Goal: Navigation & Orientation: Find specific page/section

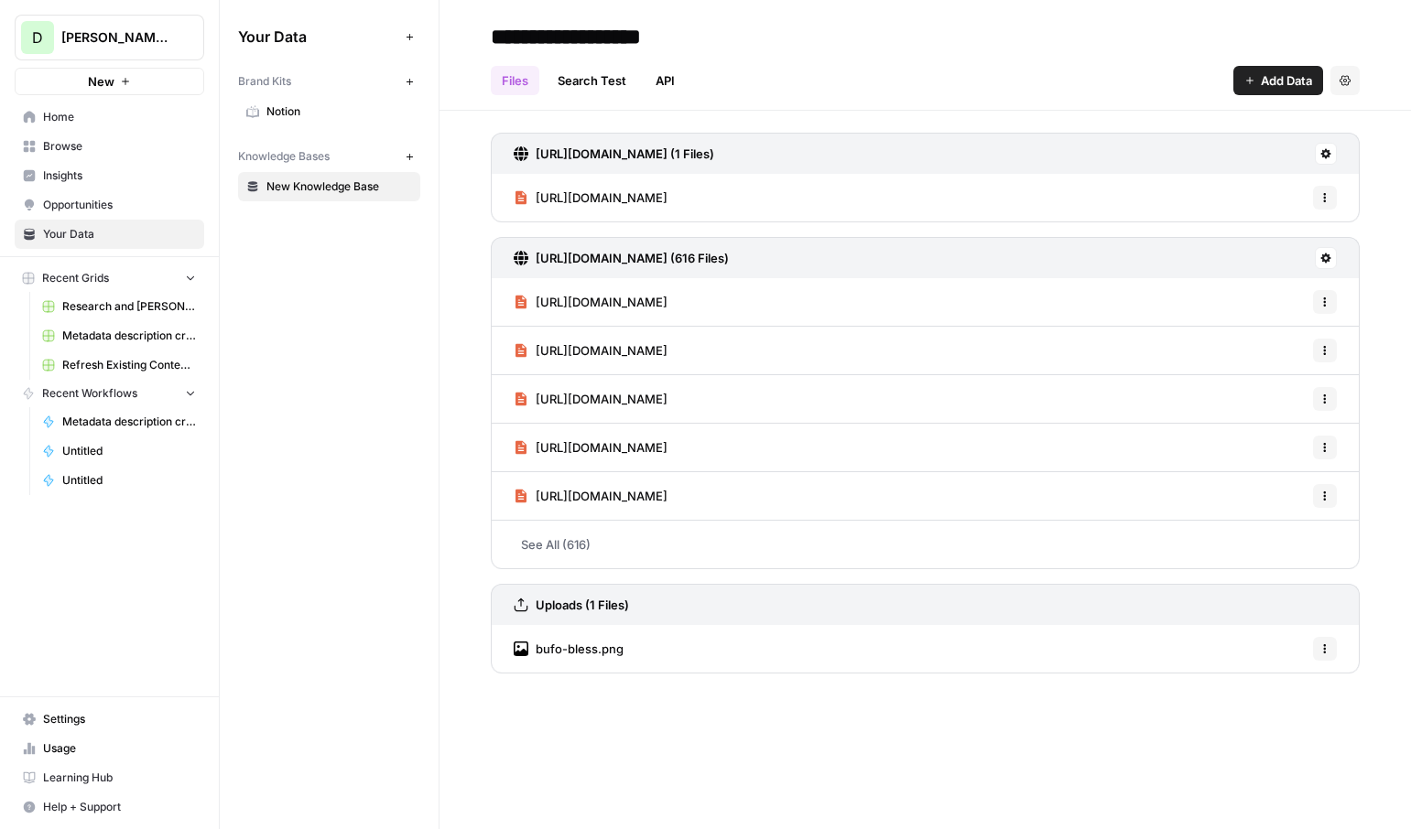
click at [137, 12] on div "D David test New" at bounding box center [109, 47] width 219 height 95
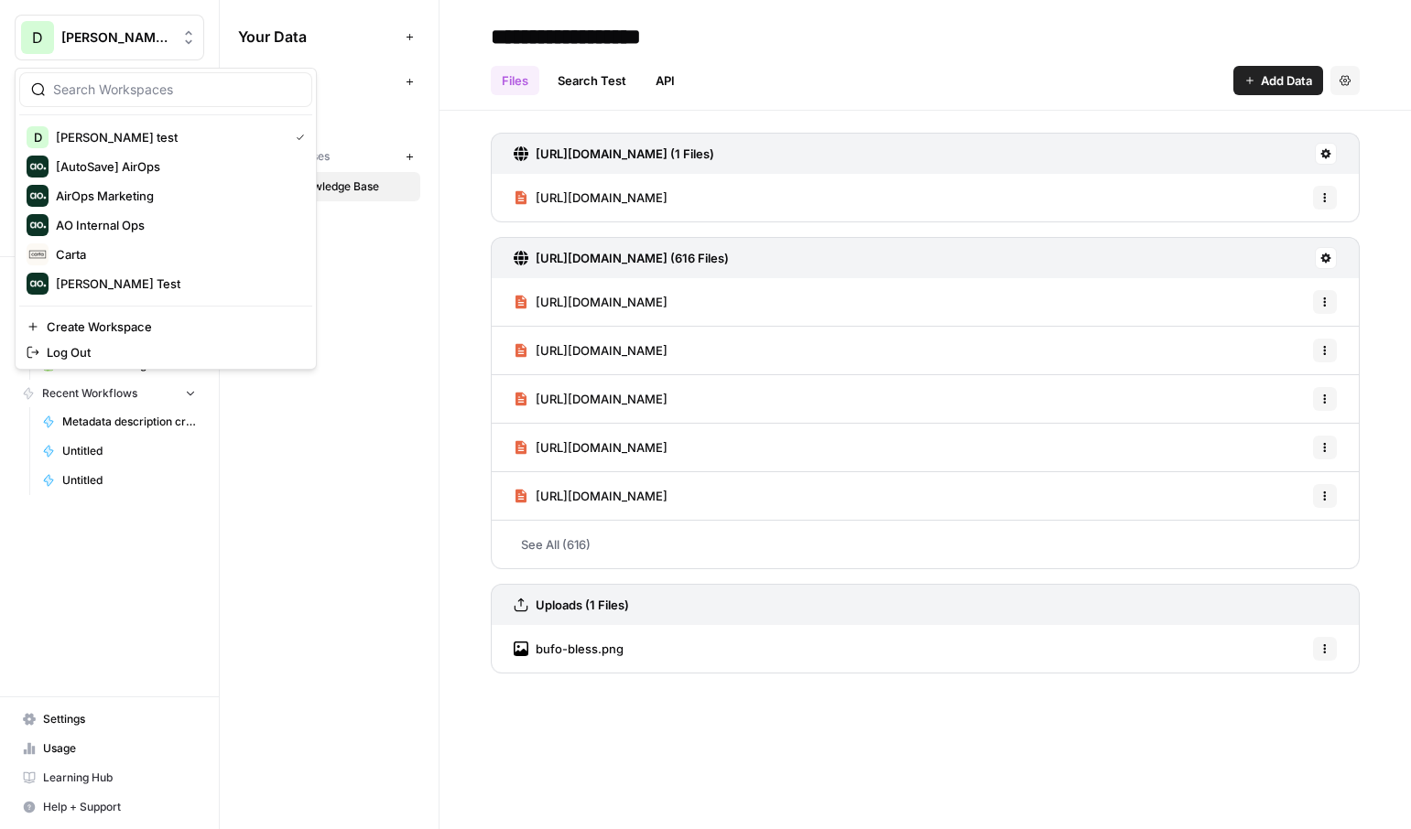
click at [146, 43] on span "[PERSON_NAME] test" at bounding box center [116, 37] width 111 height 18
click at [83, 257] on span "Carta" at bounding box center [177, 254] width 242 height 18
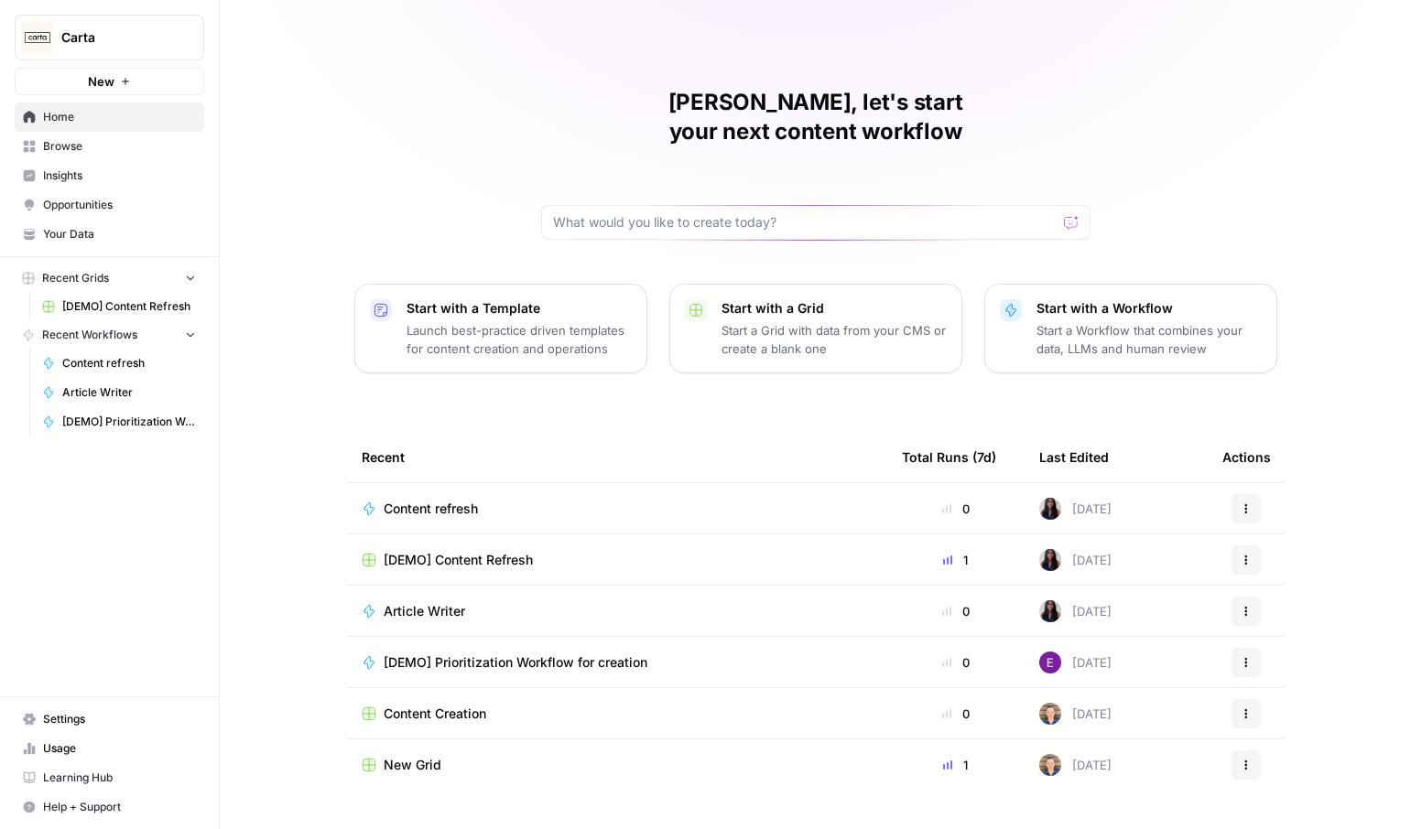
click at [88, 228] on span "Your Data" at bounding box center [119, 234] width 153 height 16
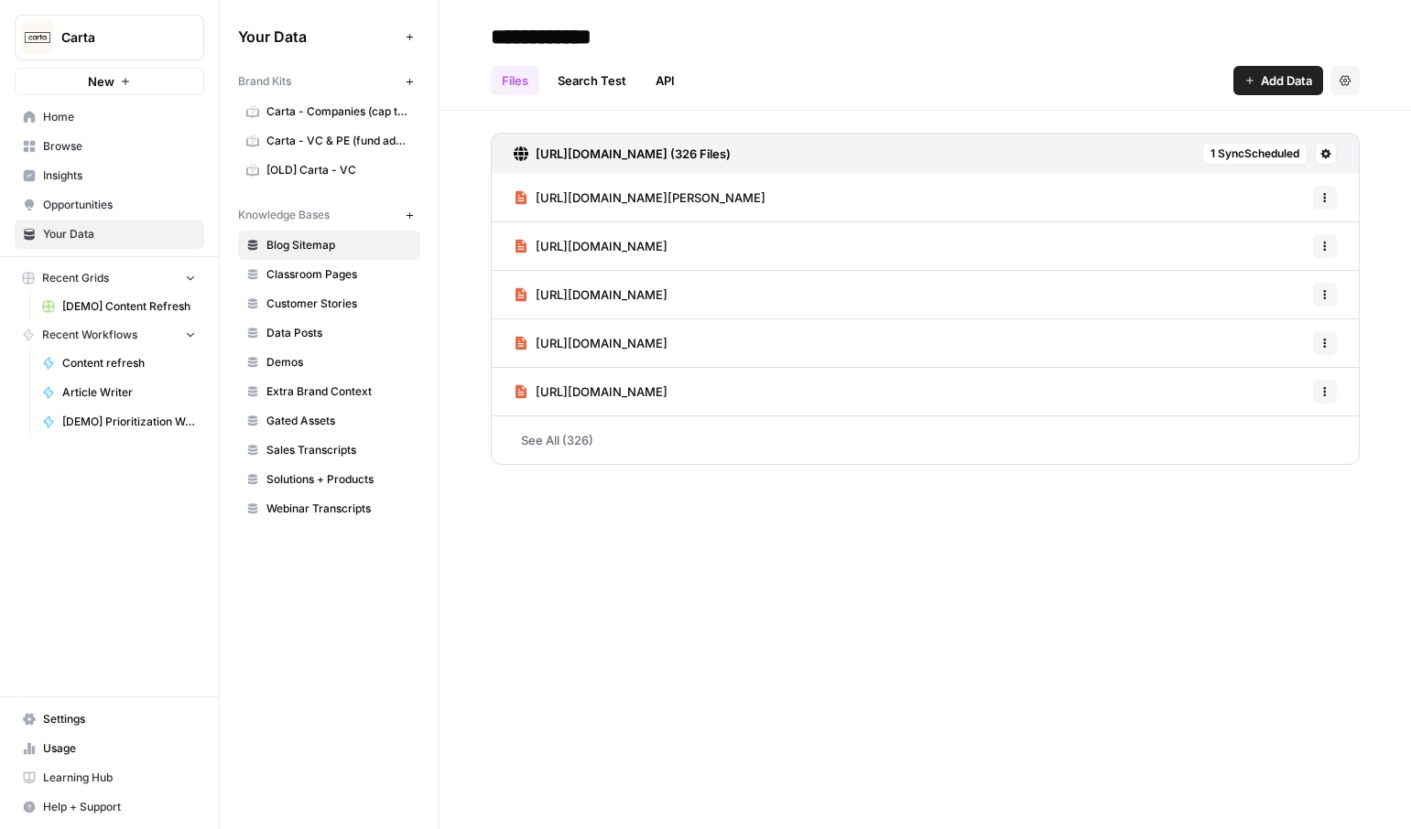
click at [118, 49] on button "Carta" at bounding box center [109, 38] width 189 height 46
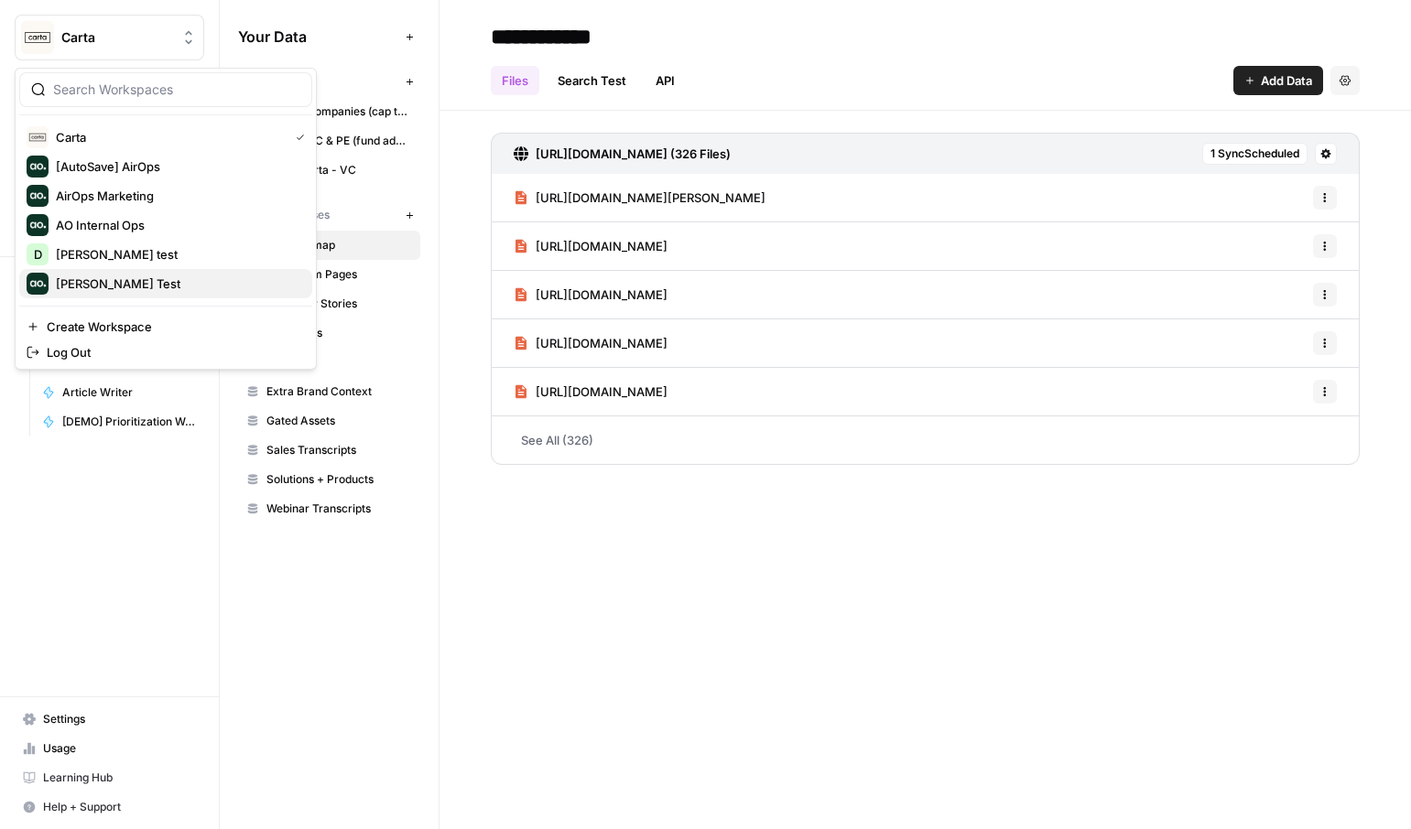
click at [103, 279] on span "Dillon Test" at bounding box center [177, 284] width 242 height 18
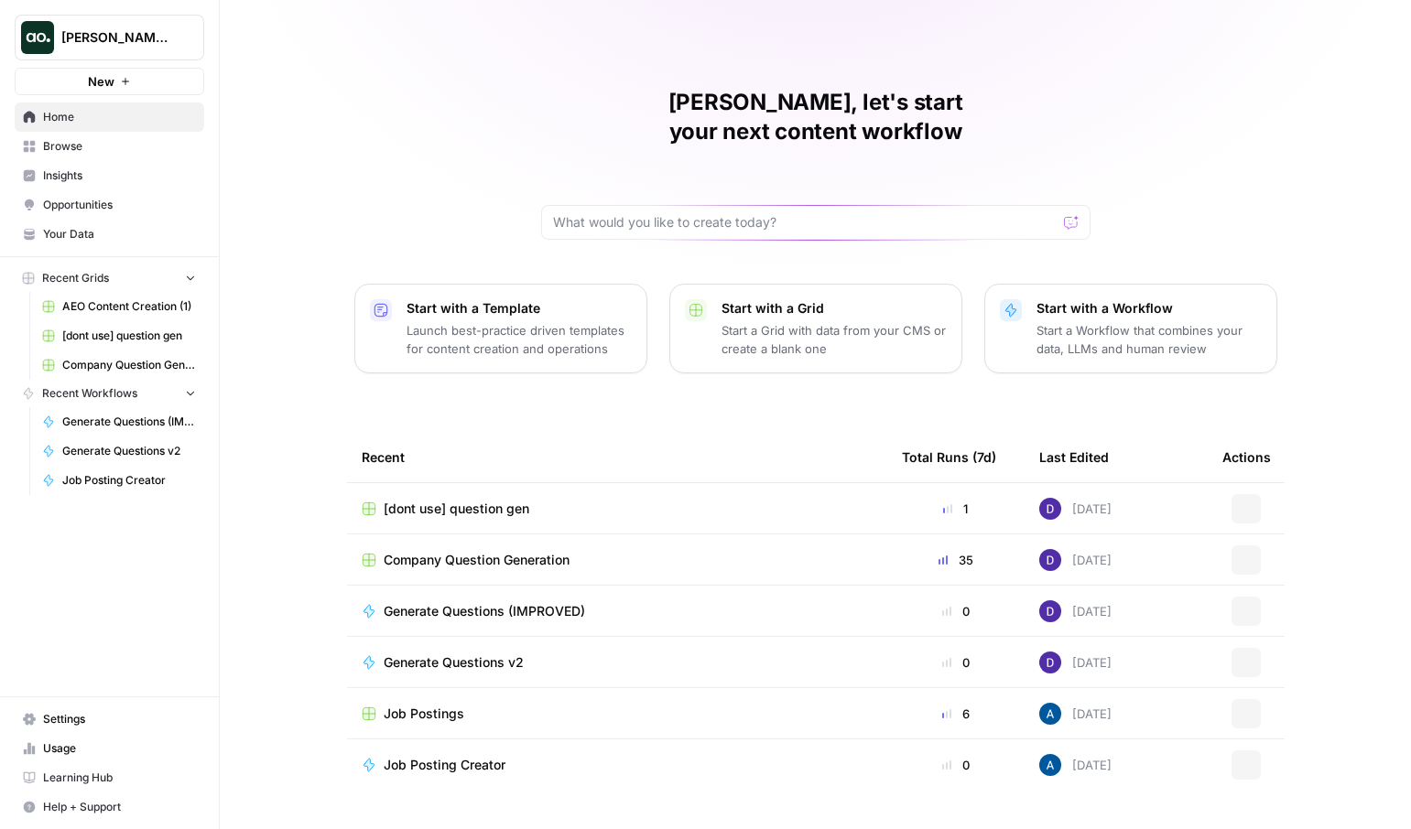
click at [79, 228] on span "Your Data" at bounding box center [119, 234] width 153 height 16
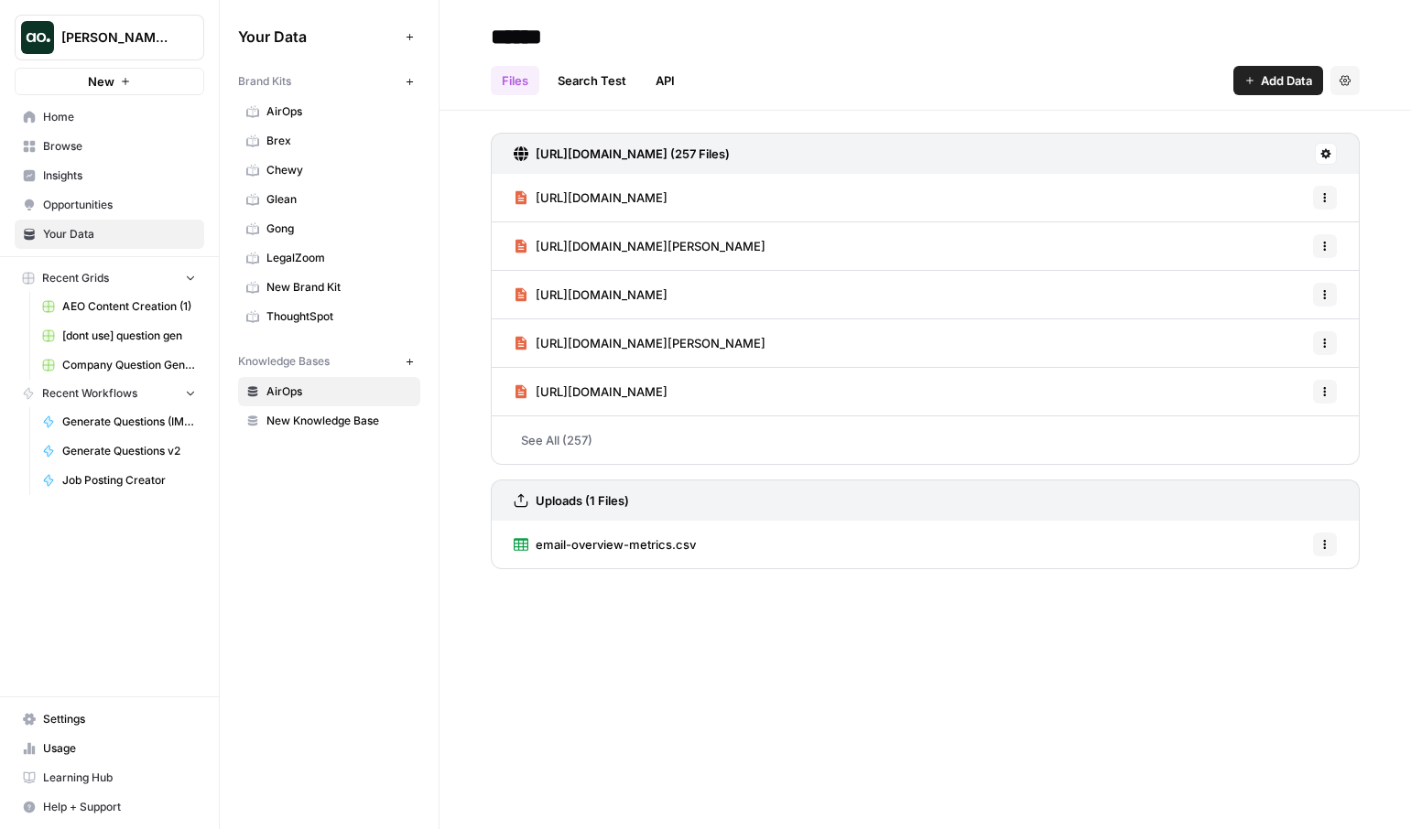
click at [133, 37] on span "Dillon Test" at bounding box center [116, 37] width 111 height 18
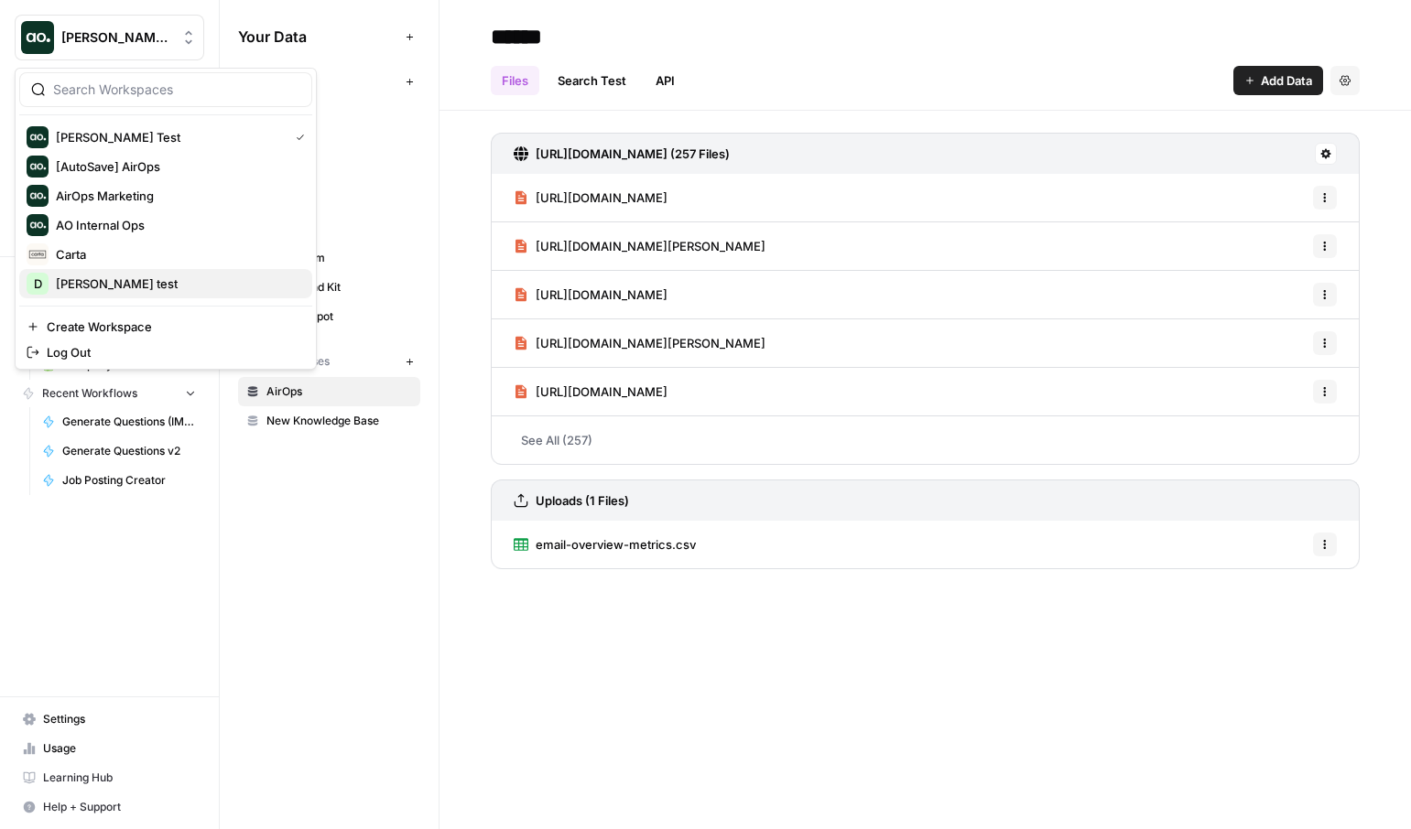
click at [108, 276] on span "[PERSON_NAME] test" at bounding box center [177, 284] width 242 height 18
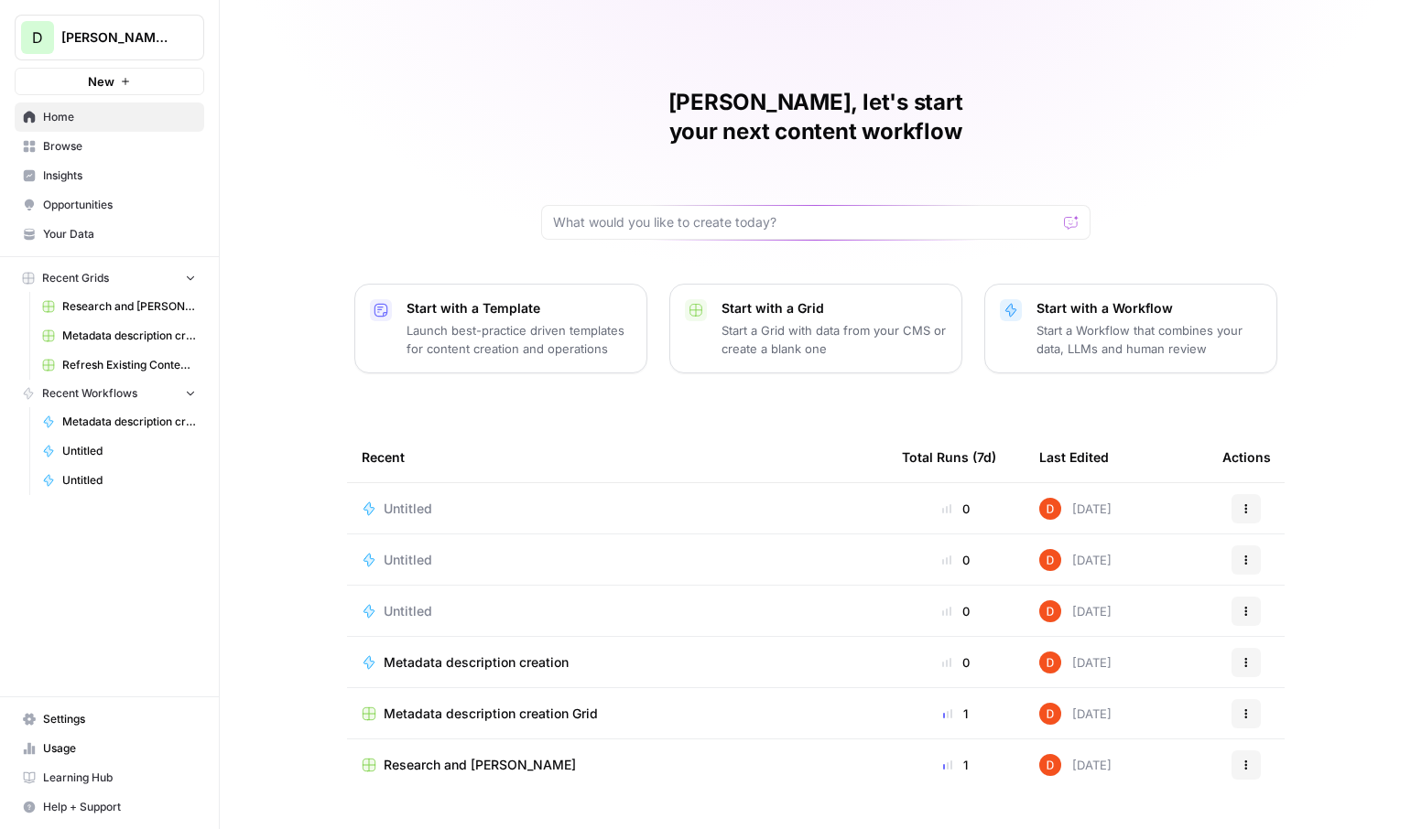
click at [146, 222] on link "Your Data" at bounding box center [109, 234] width 189 height 29
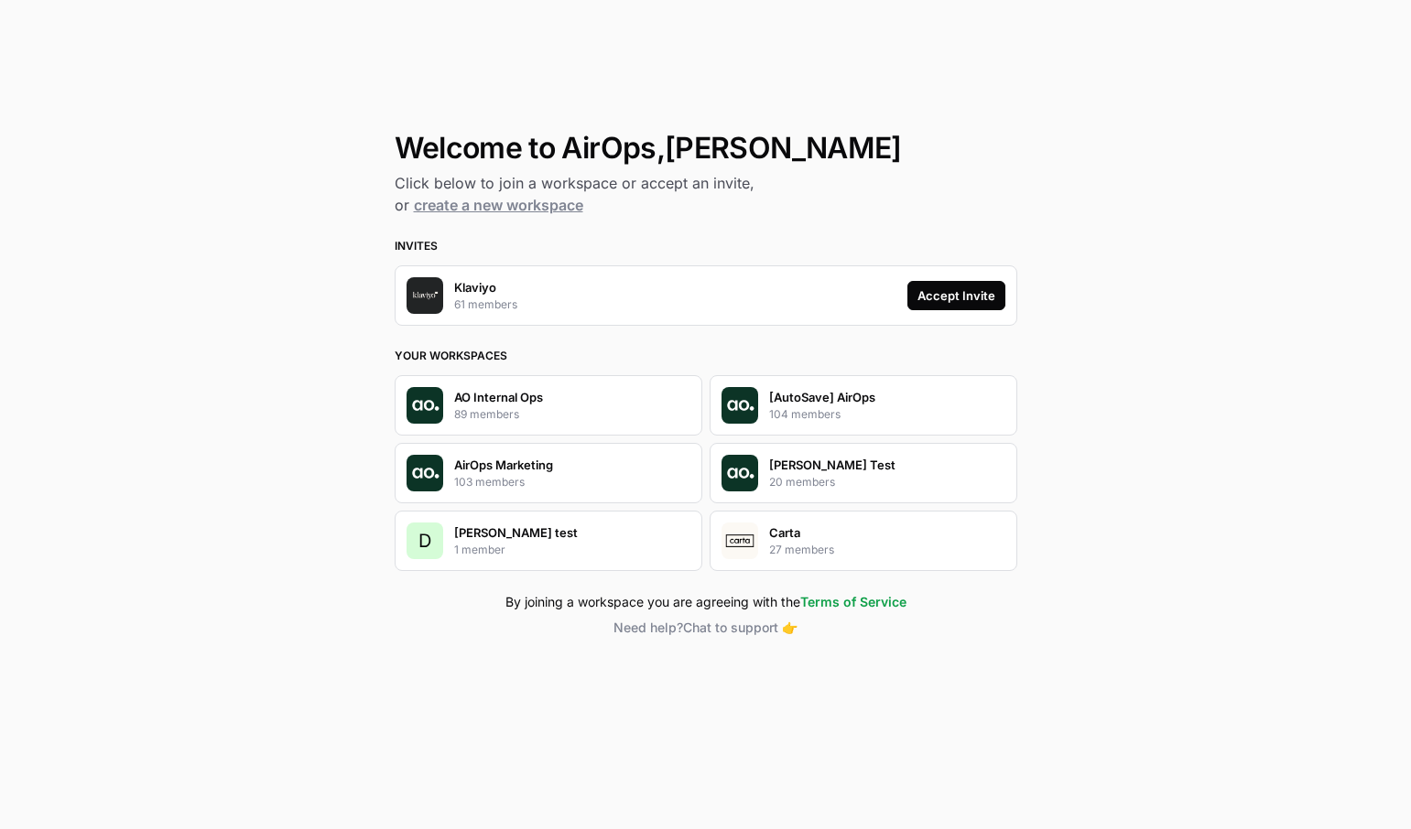
click at [943, 289] on div "Accept Invite" at bounding box center [956, 296] width 78 height 18
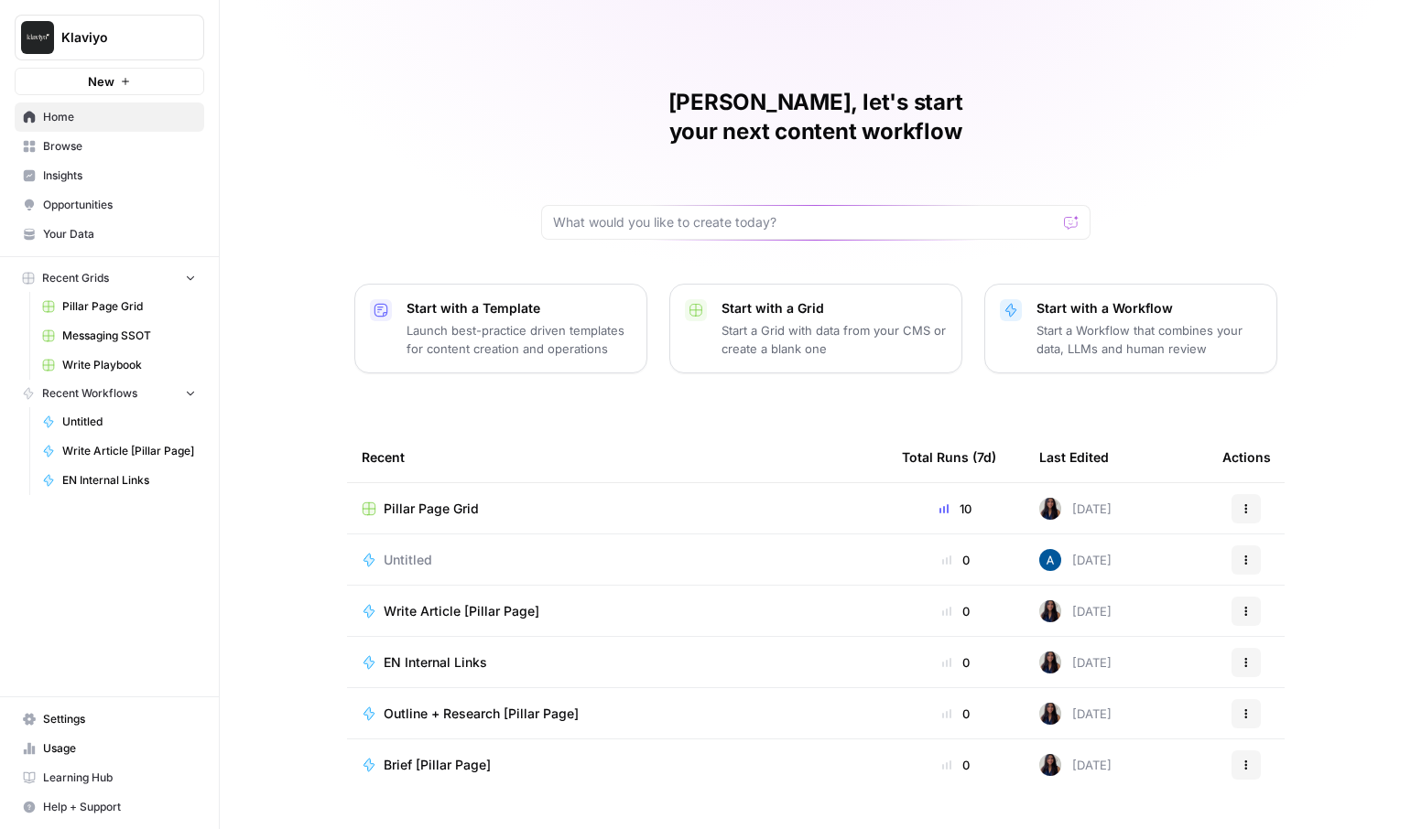
click at [76, 228] on span "Your Data" at bounding box center [119, 234] width 153 height 16
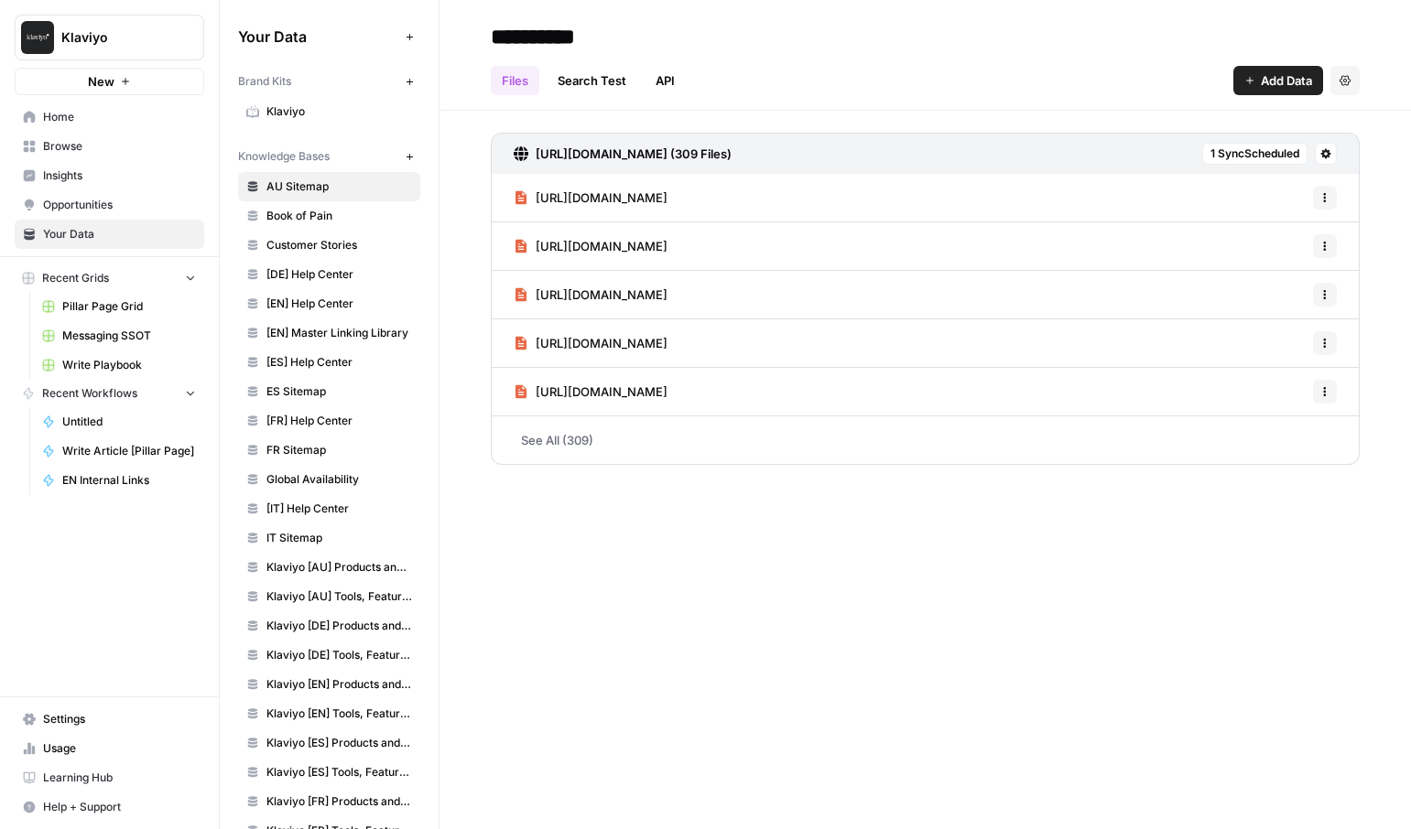
click at [333, 210] on span "Book of Pain" at bounding box center [339, 216] width 146 height 16
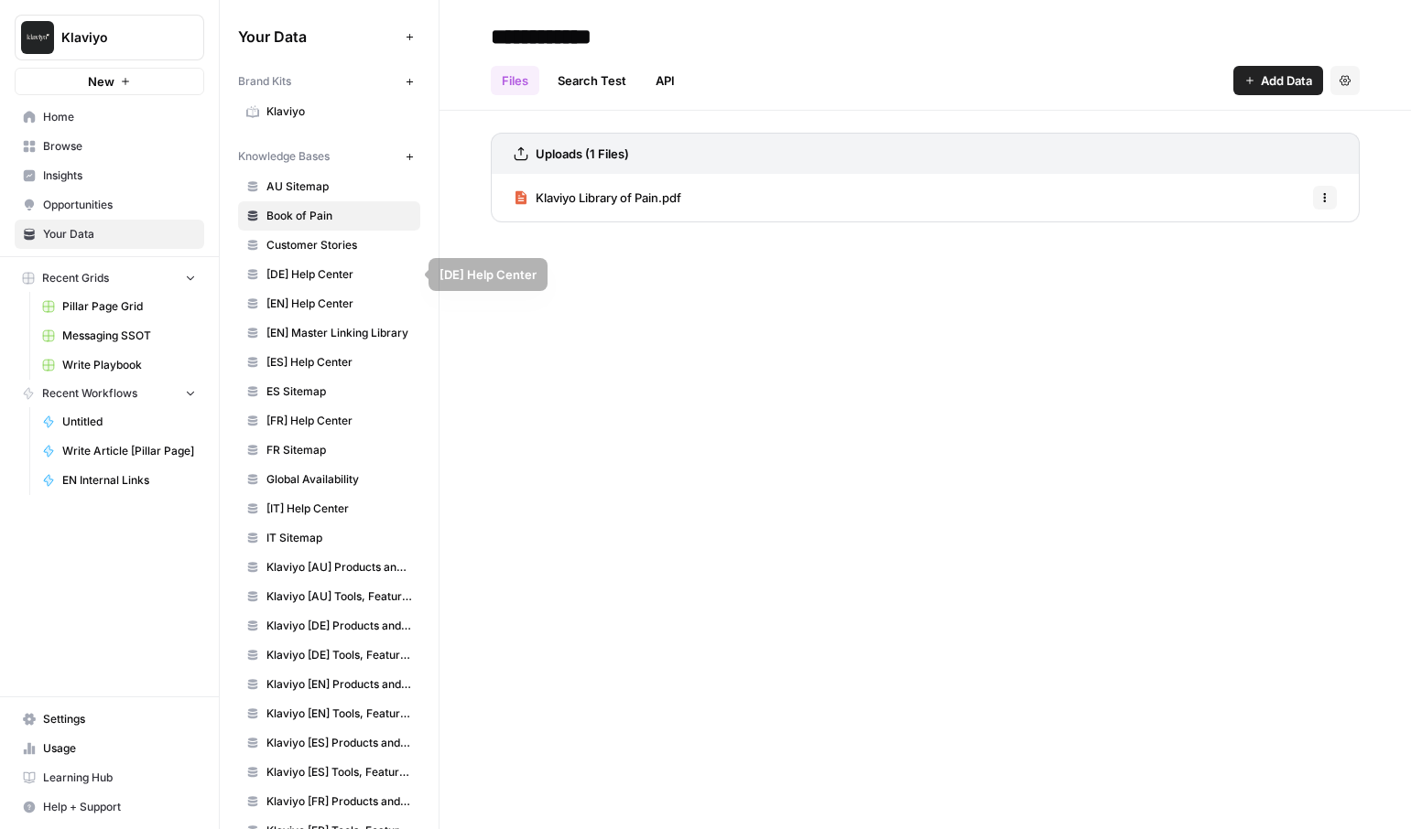
click at [342, 239] on span "Customer Stories" at bounding box center [339, 245] width 146 height 16
click at [364, 275] on span "[DE] Help Center" at bounding box center [339, 274] width 146 height 16
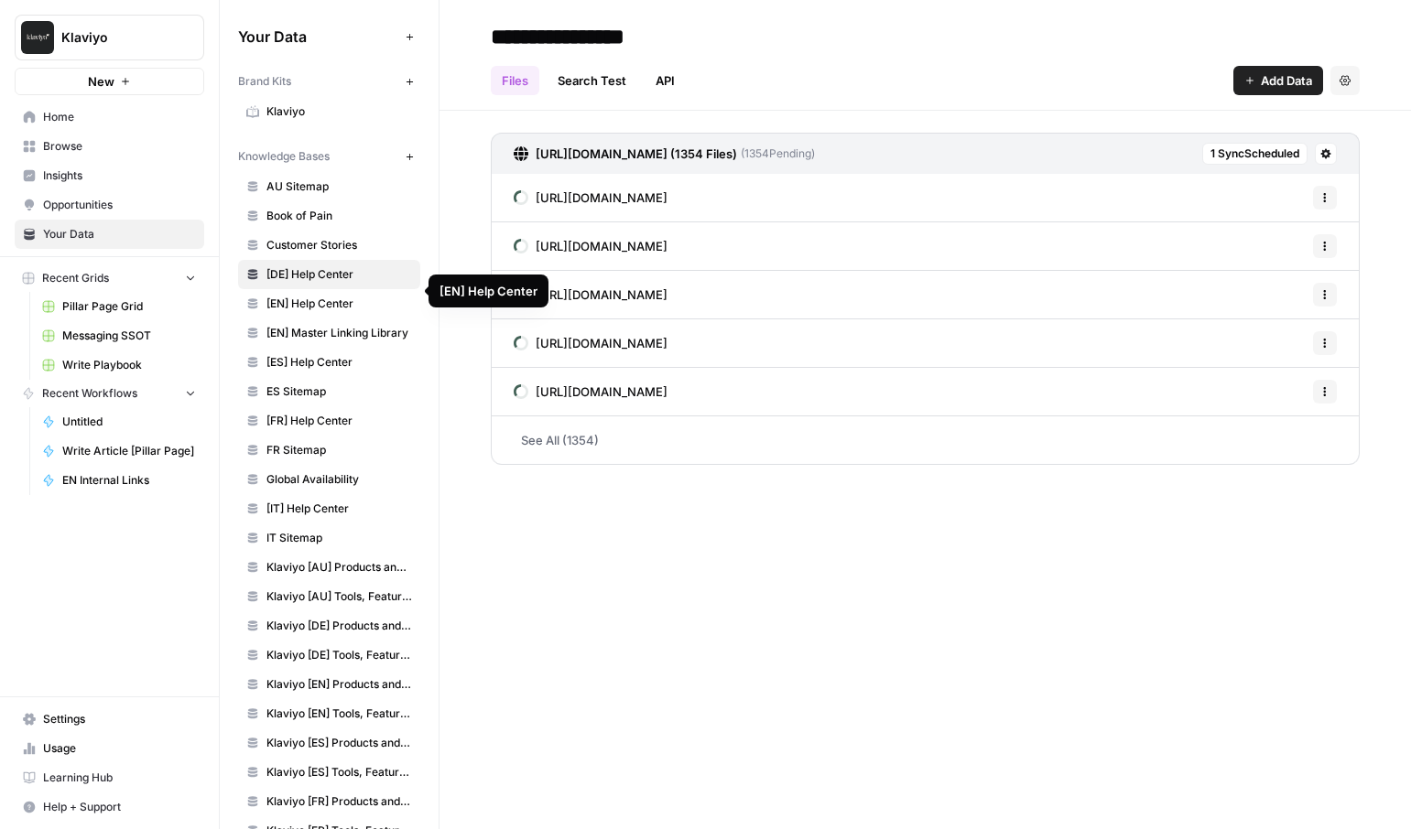
scroll to position [65, 0]
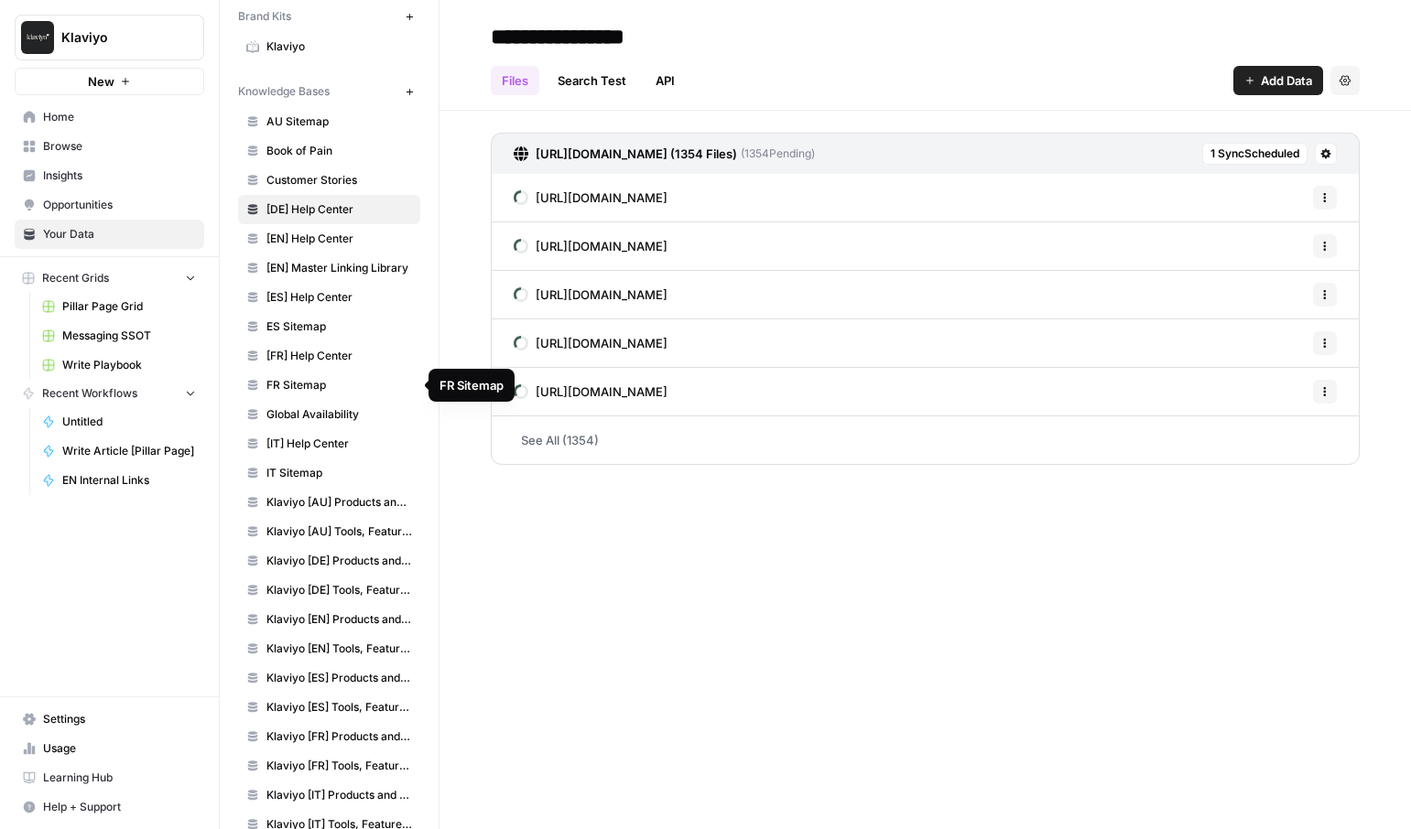
click at [321, 353] on span "[FR] Help Center" at bounding box center [339, 356] width 146 height 16
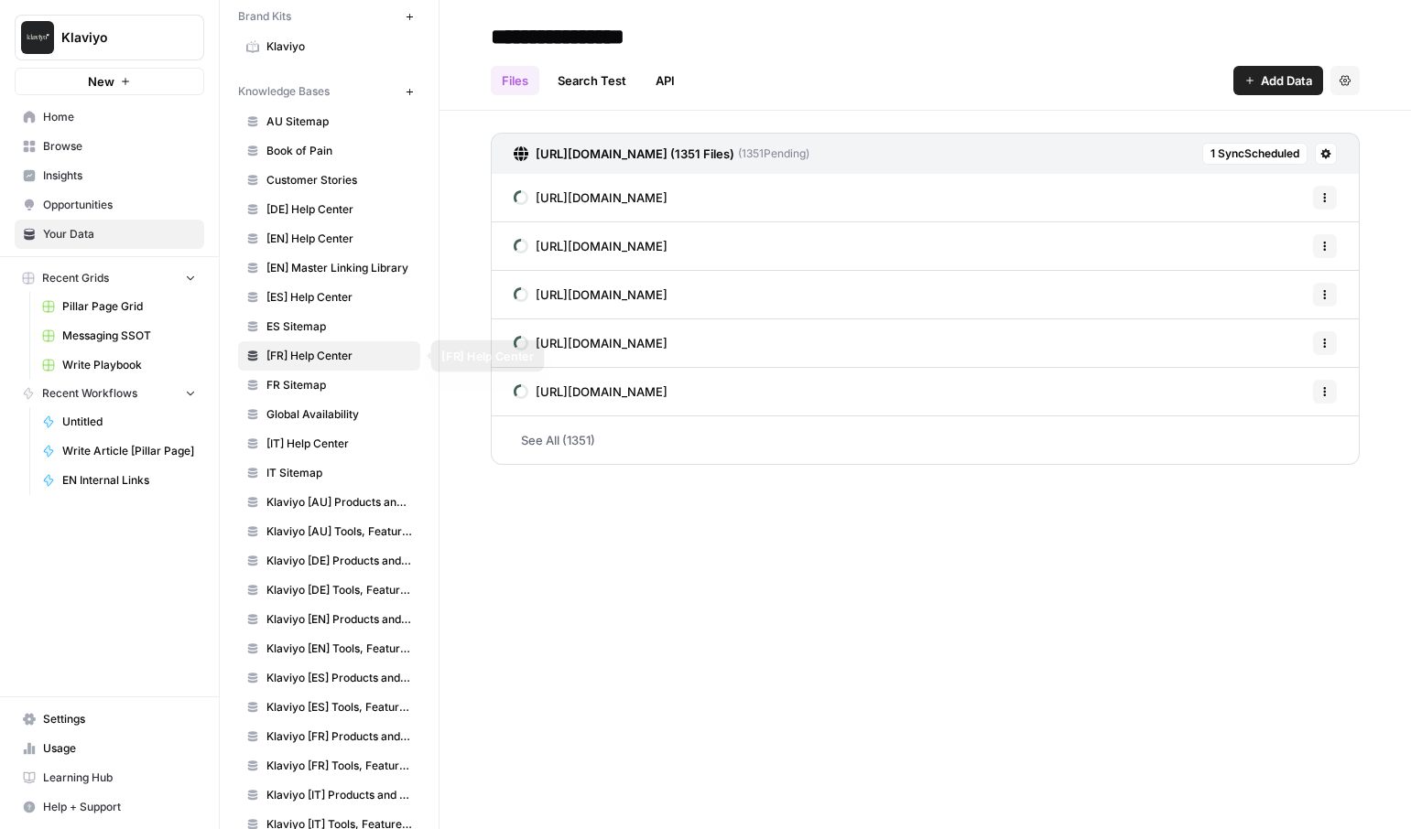
click at [319, 379] on span "FR Sitemap" at bounding box center [339, 385] width 146 height 16
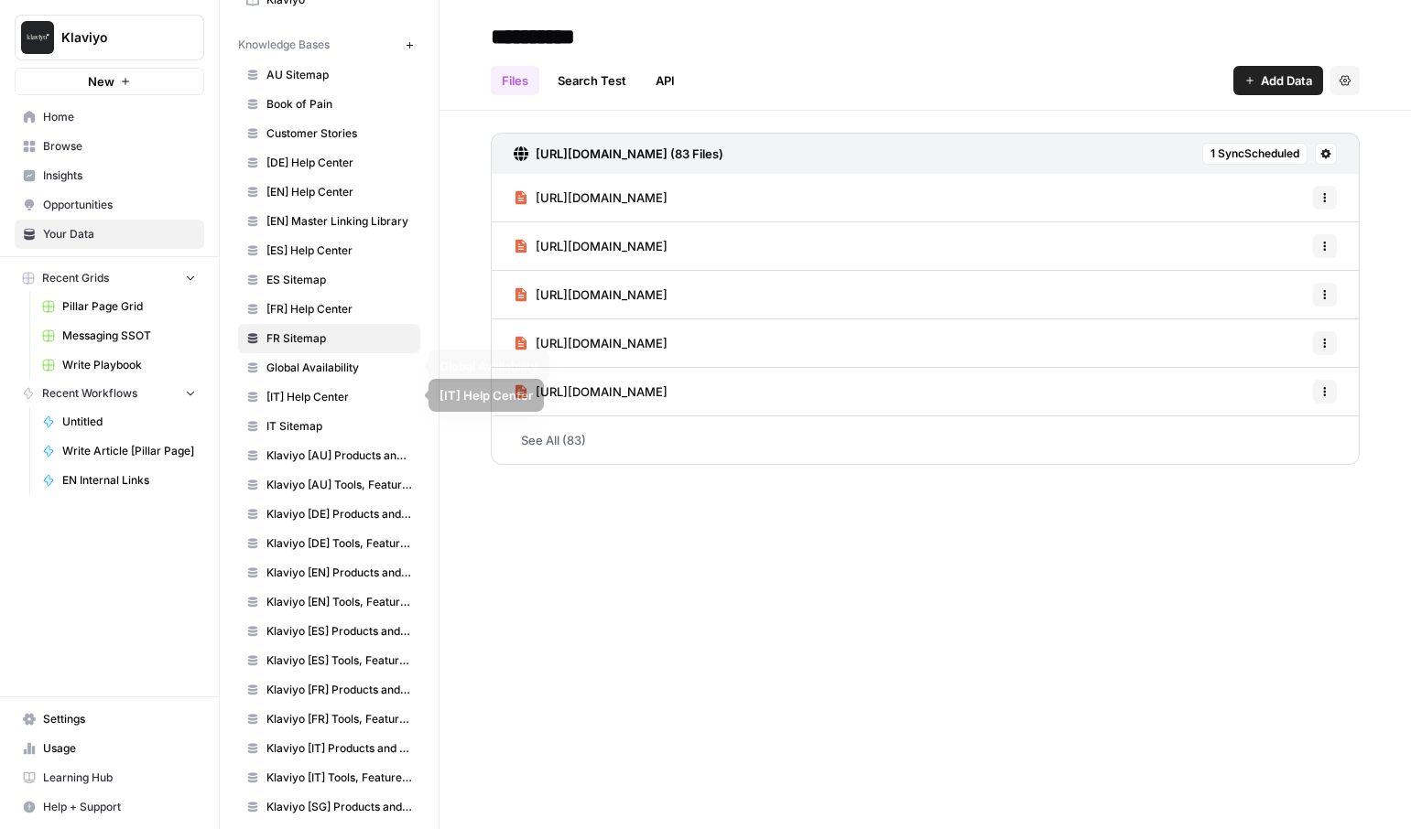
click at [319, 371] on span "Global Availability" at bounding box center [339, 368] width 146 height 16
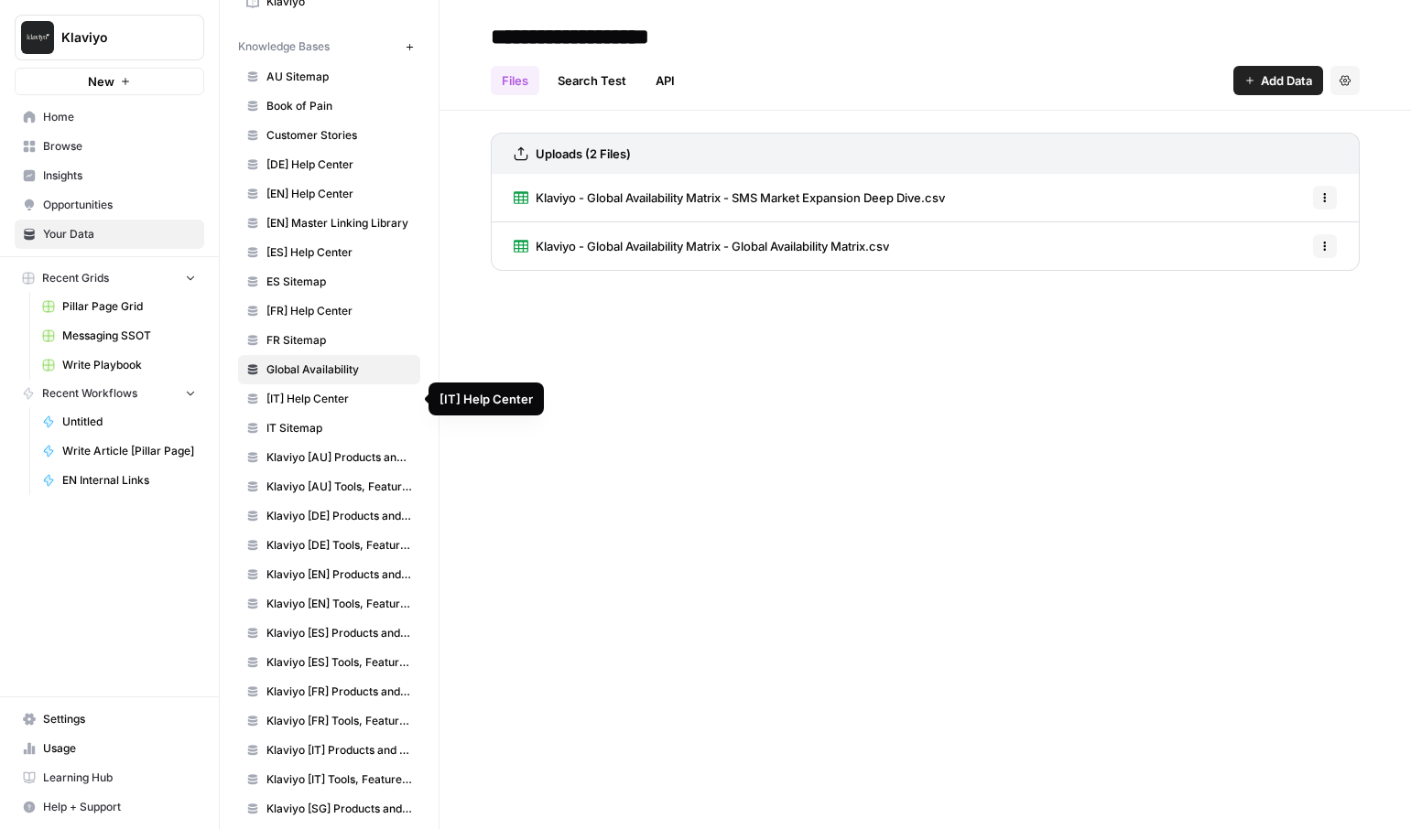
click at [321, 395] on span "[IT] Help Center" at bounding box center [339, 399] width 146 height 16
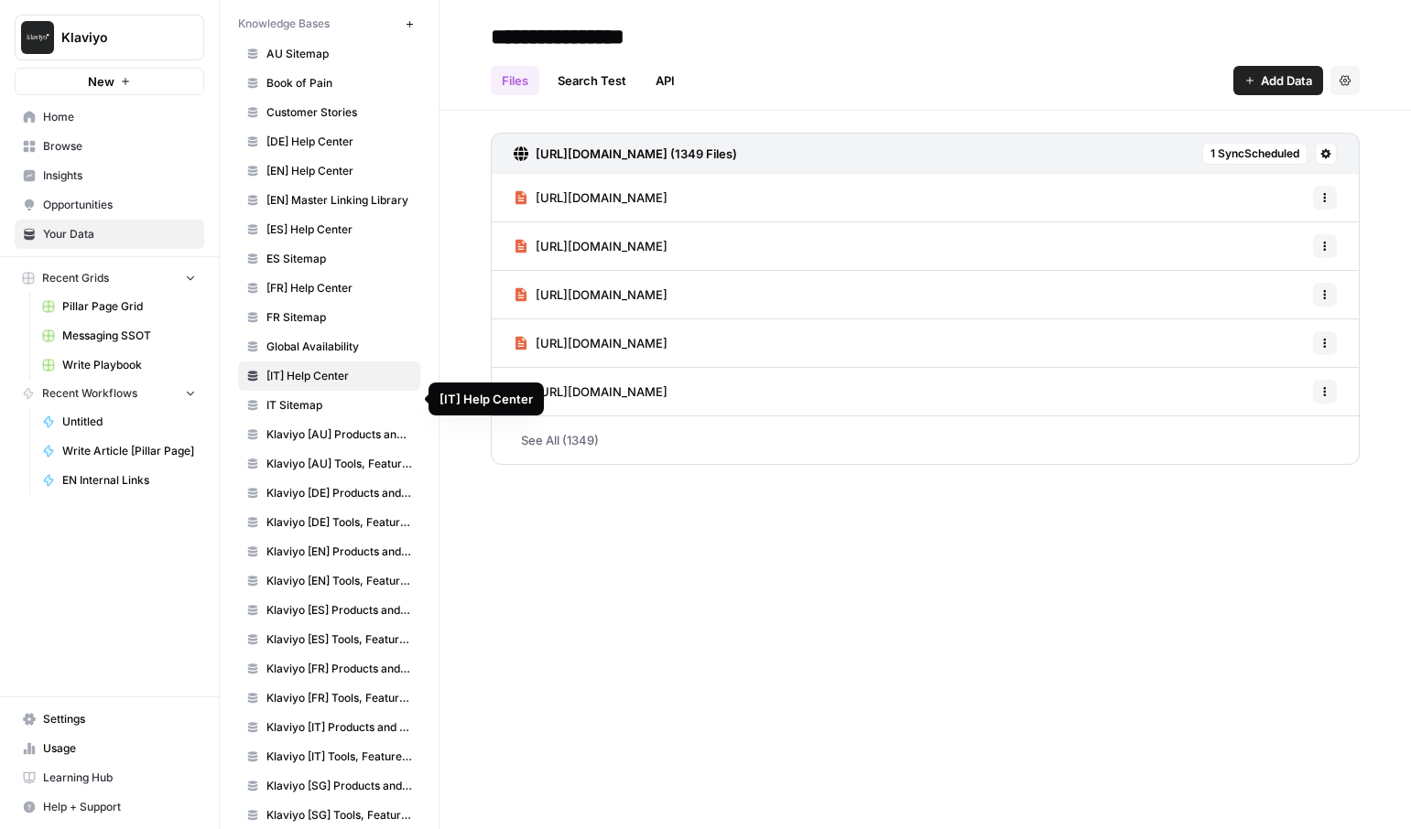
scroll to position [142, 0]
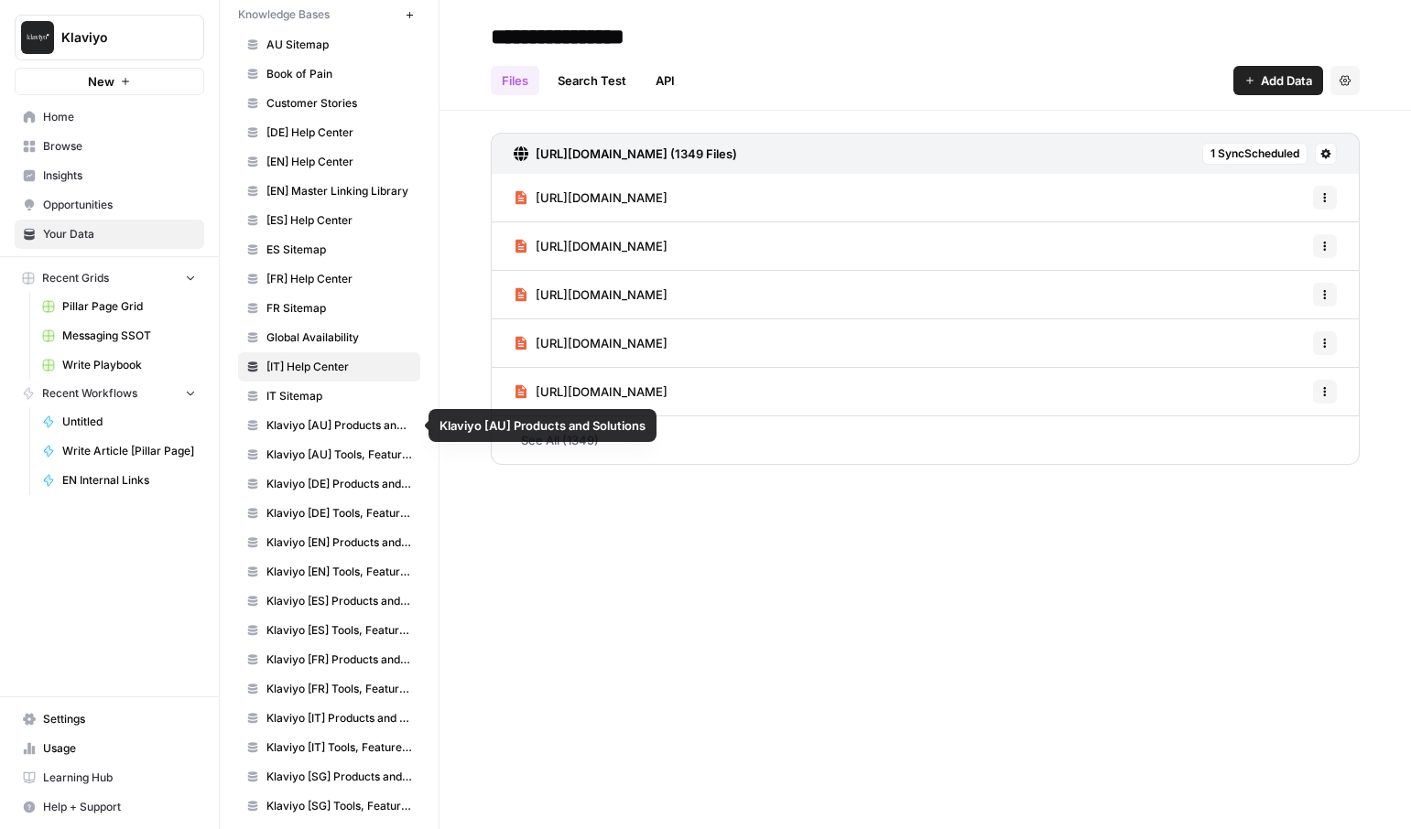
click at [309, 403] on span "IT Sitemap" at bounding box center [339, 396] width 146 height 16
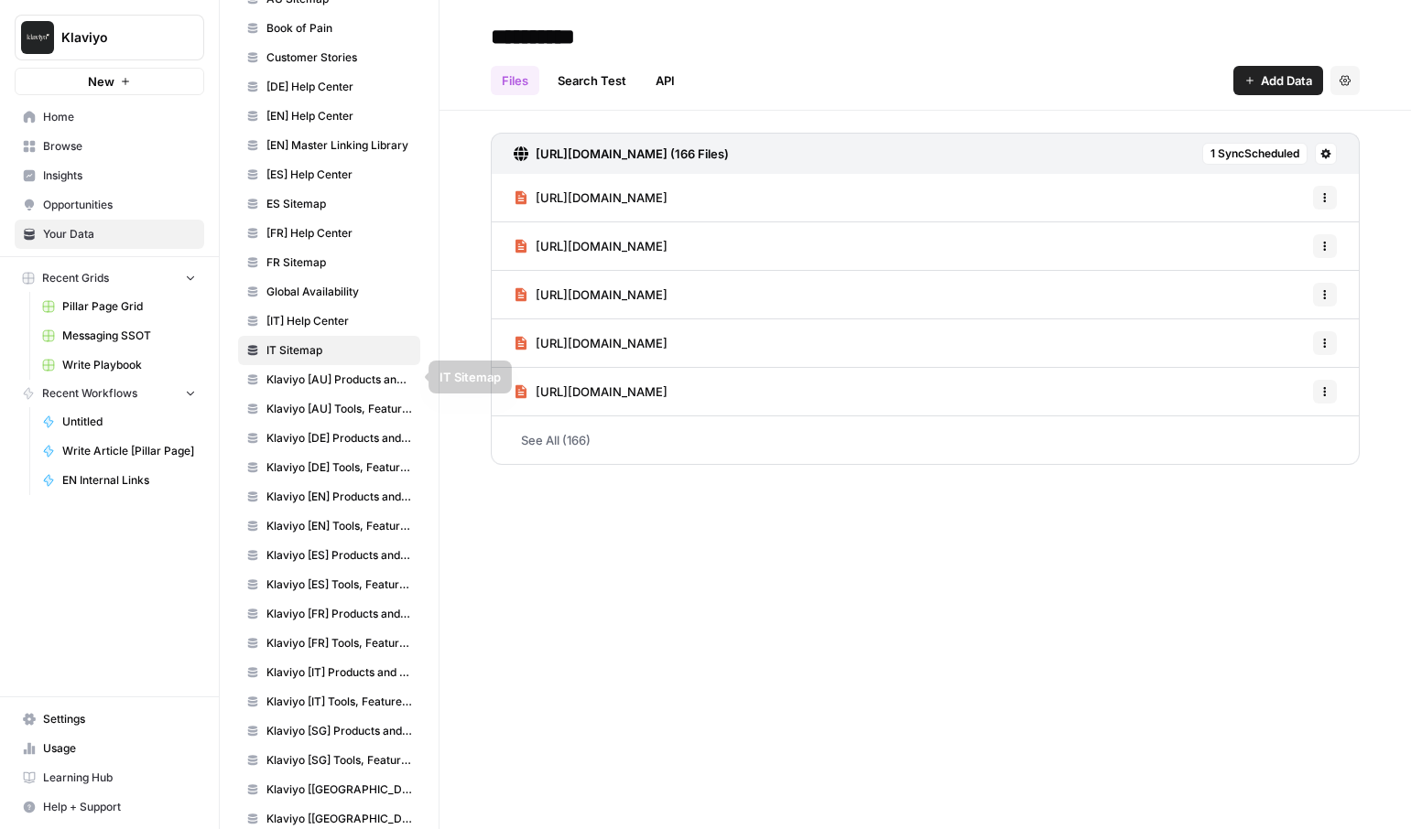
scroll to position [190, 0]
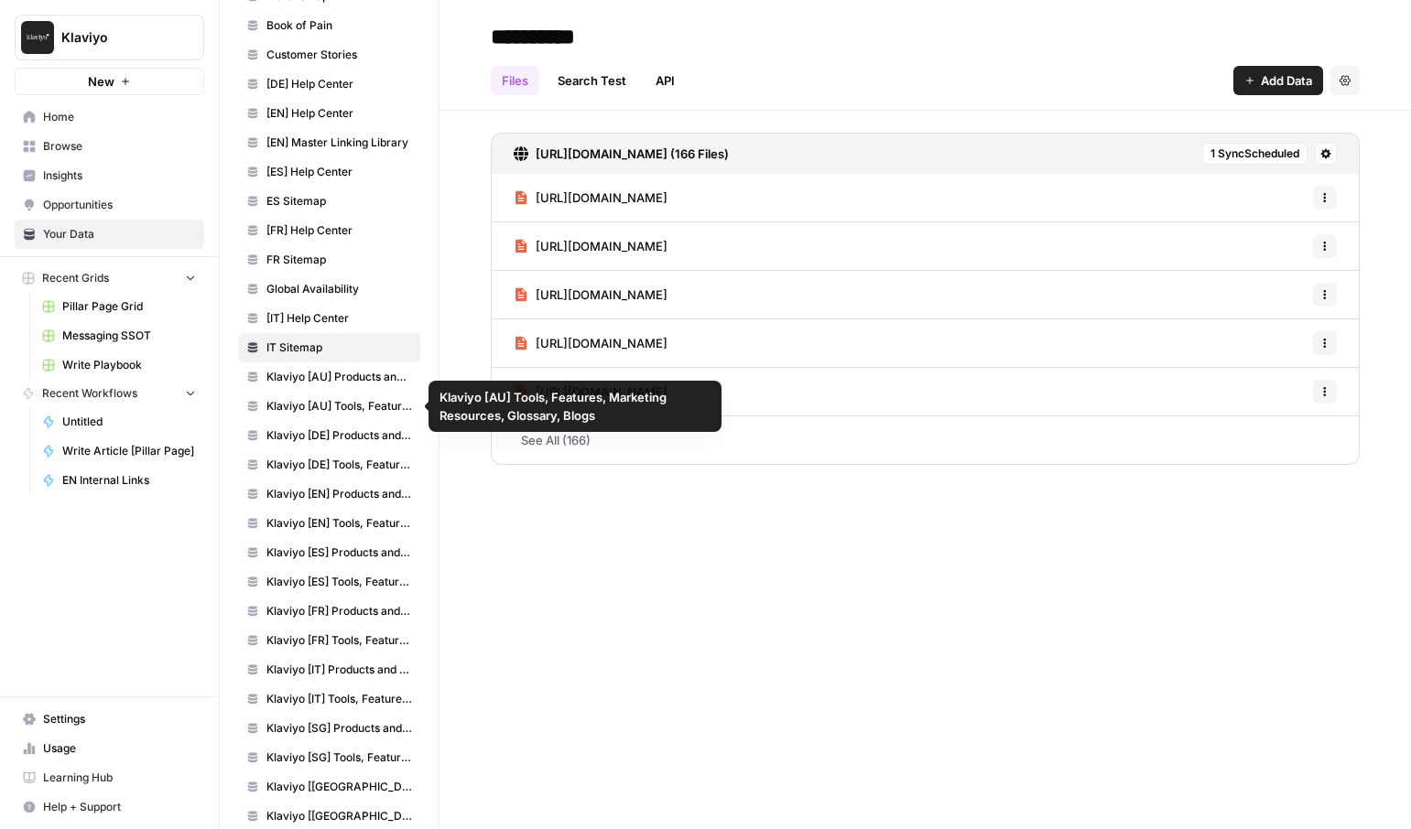
click at [308, 384] on span "Klaviyo [AU] Products and Solutions" at bounding box center [339, 377] width 146 height 16
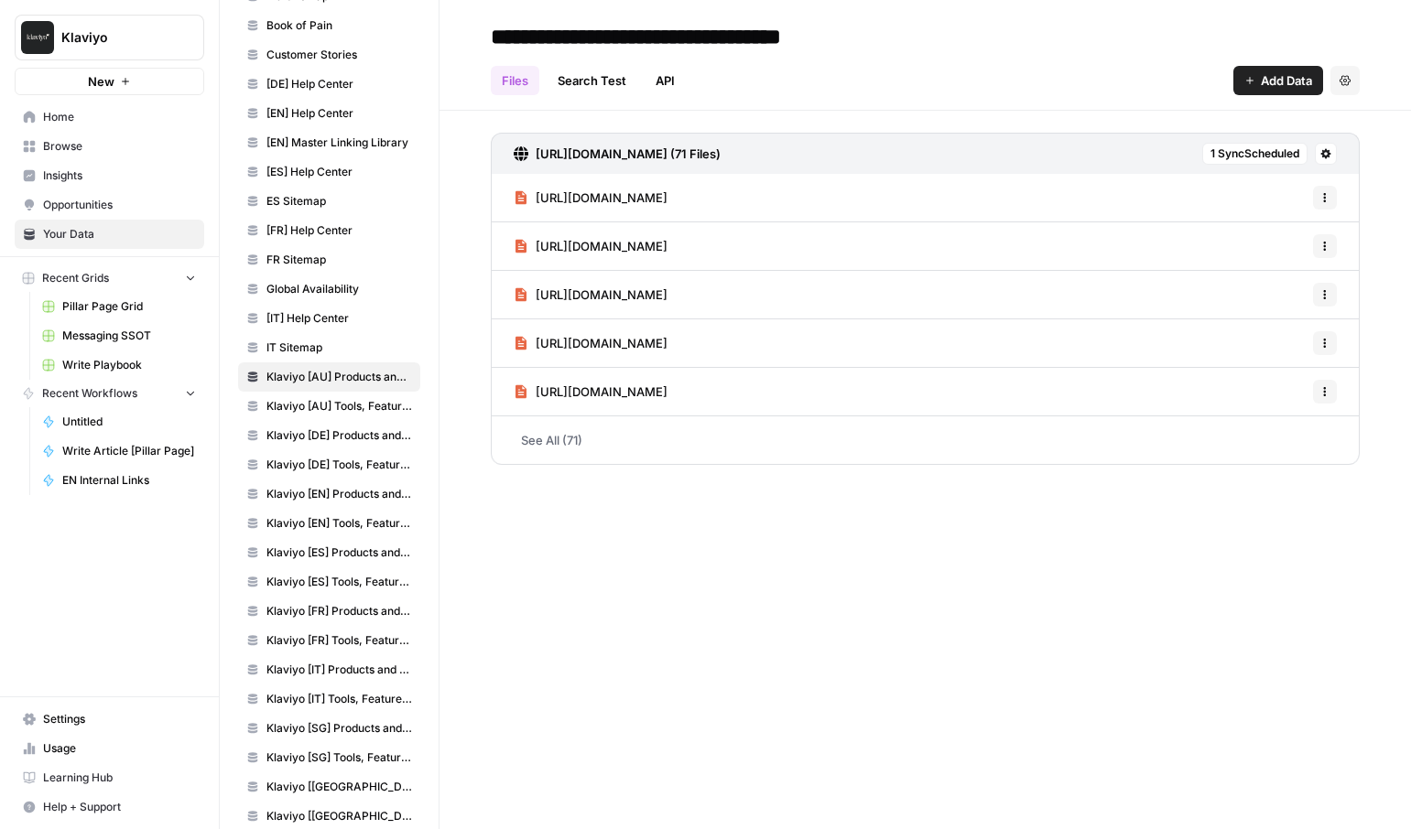
click at [310, 415] on link "Klaviyo [AU] Tools, Features, Marketing Resources, Glossary, Blogs" at bounding box center [329, 406] width 182 height 29
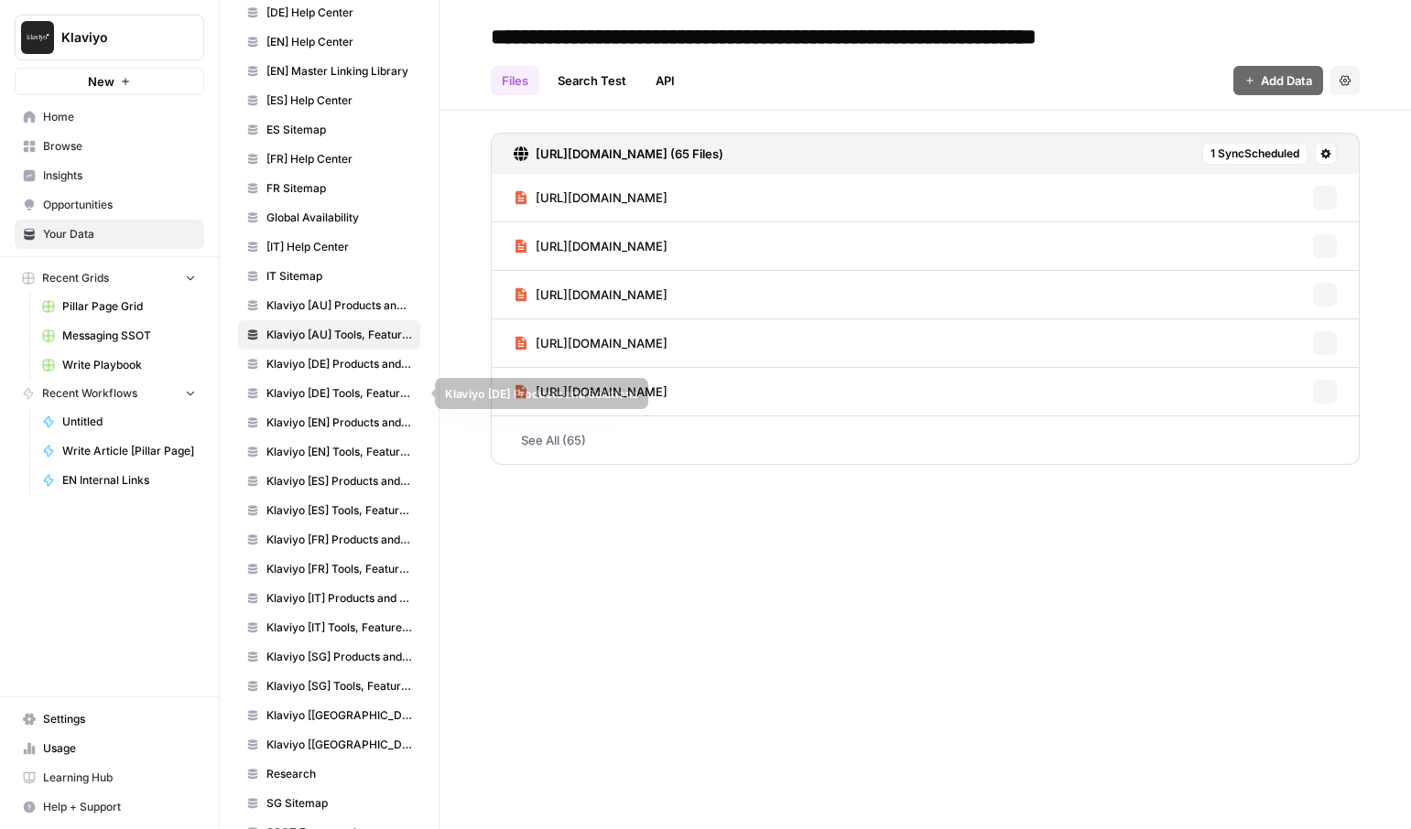
scroll to position [266, 0]
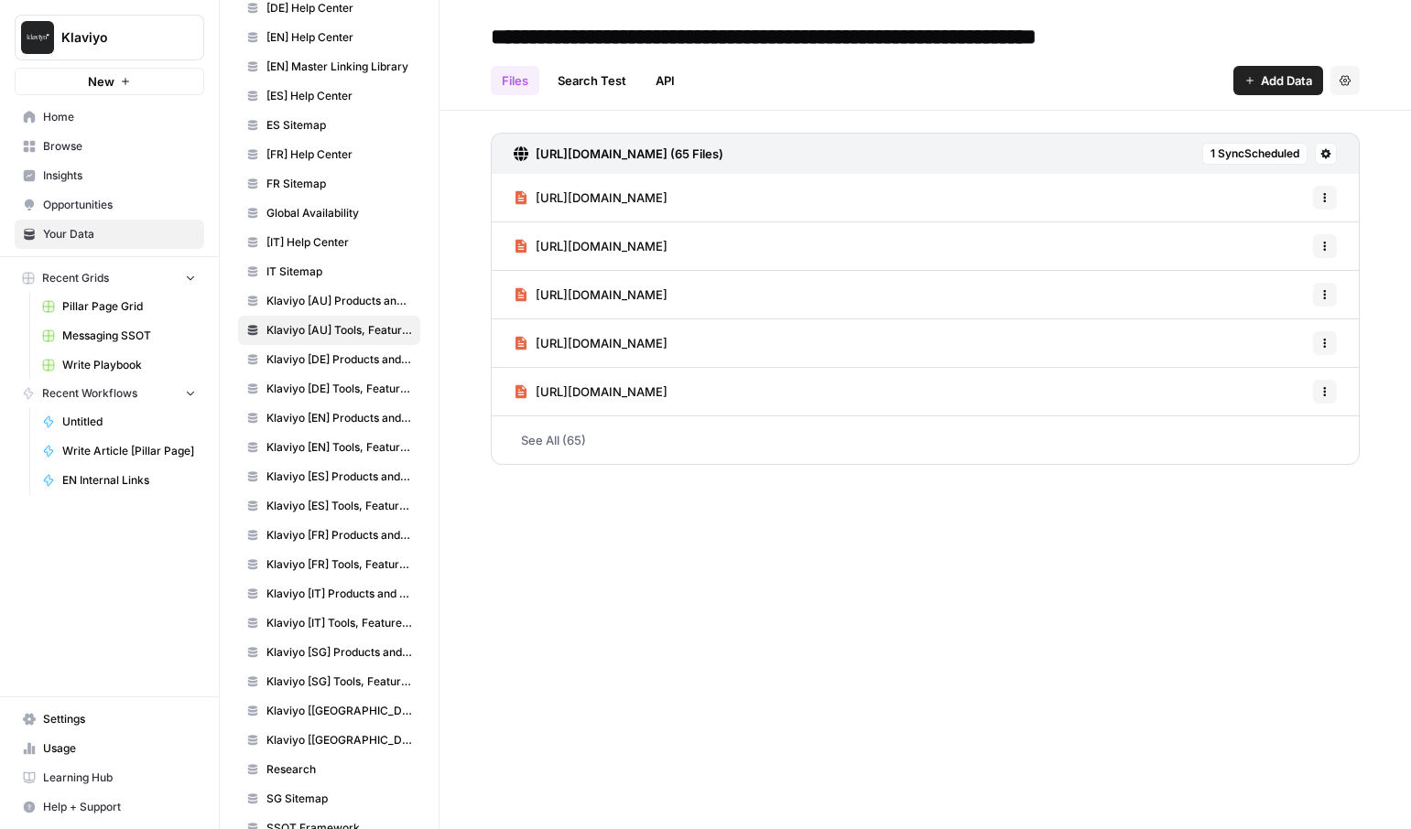
click at [1238, 158] on span "1 Sync Scheduled" at bounding box center [1254, 154] width 89 height 16
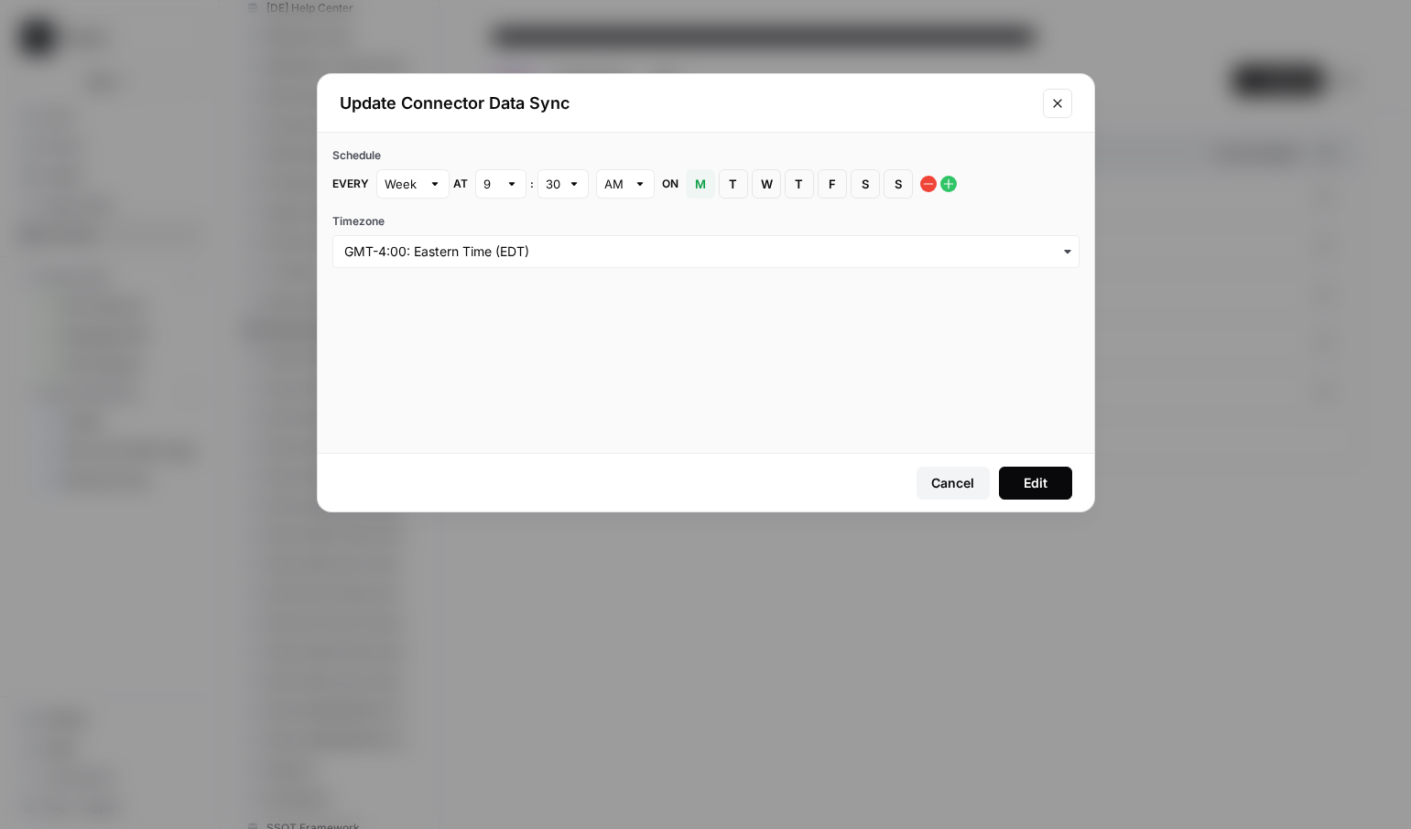
click at [1056, 114] on button "Close modal" at bounding box center [1057, 103] width 29 height 29
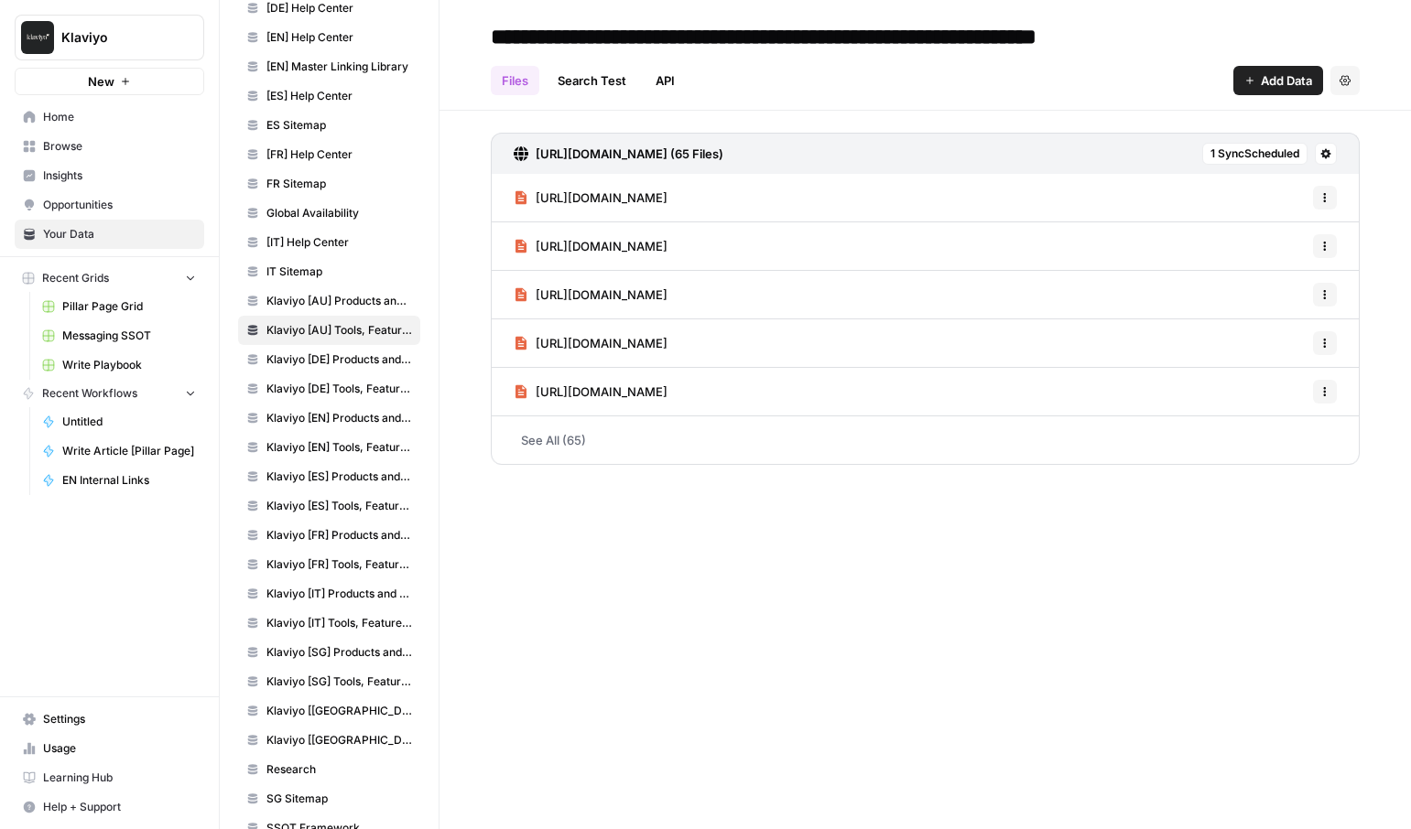
click at [341, 362] on span "Klaviyo [DE] Products and Solutions" at bounding box center [339, 359] width 146 height 16
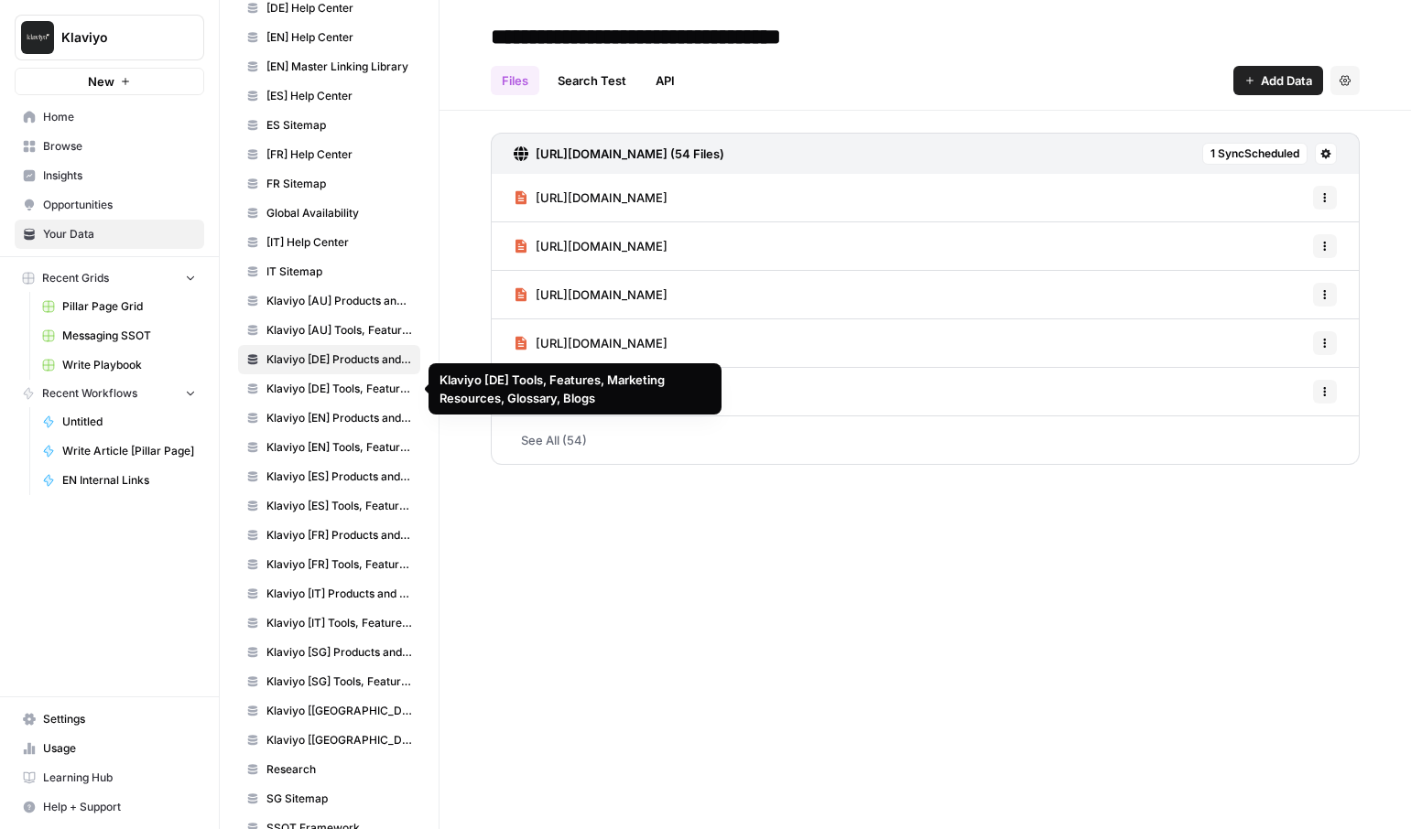
click at [330, 389] on span "Klaviyo [DE] Tools, Features, Marketing Resources, Glossary, Blogs" at bounding box center [339, 389] width 146 height 16
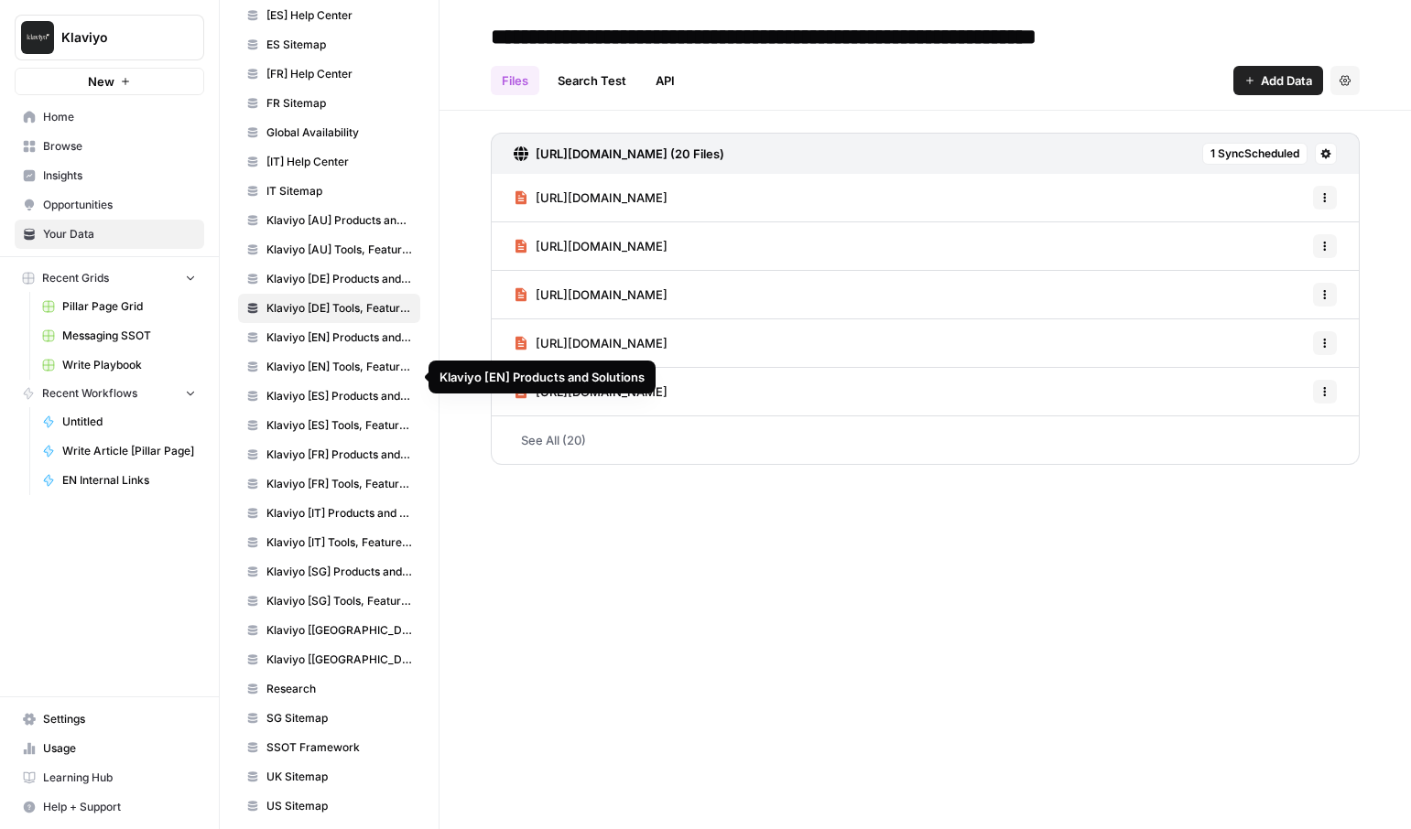
scroll to position [361, 0]
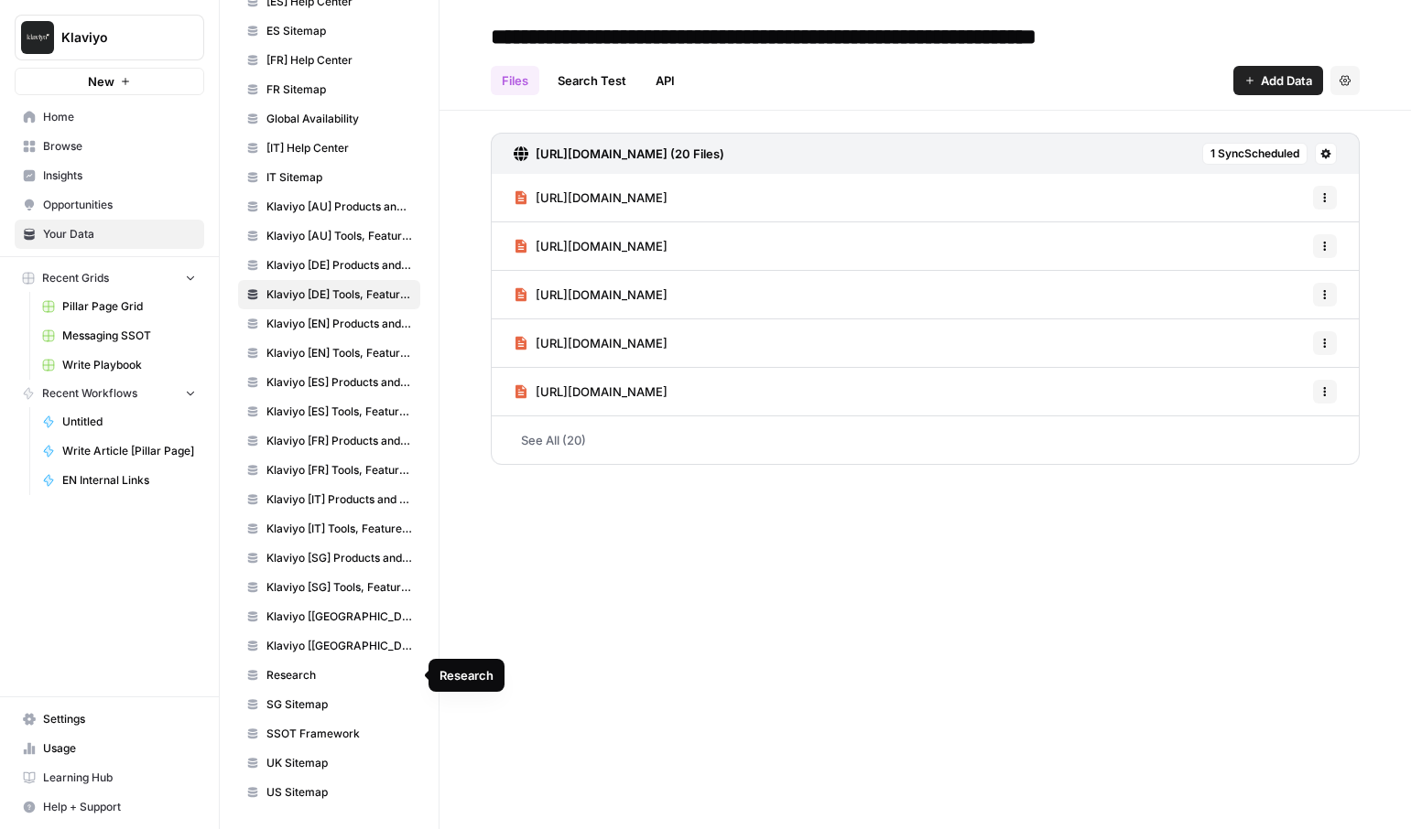
click at [308, 676] on span "Research" at bounding box center [339, 675] width 146 height 16
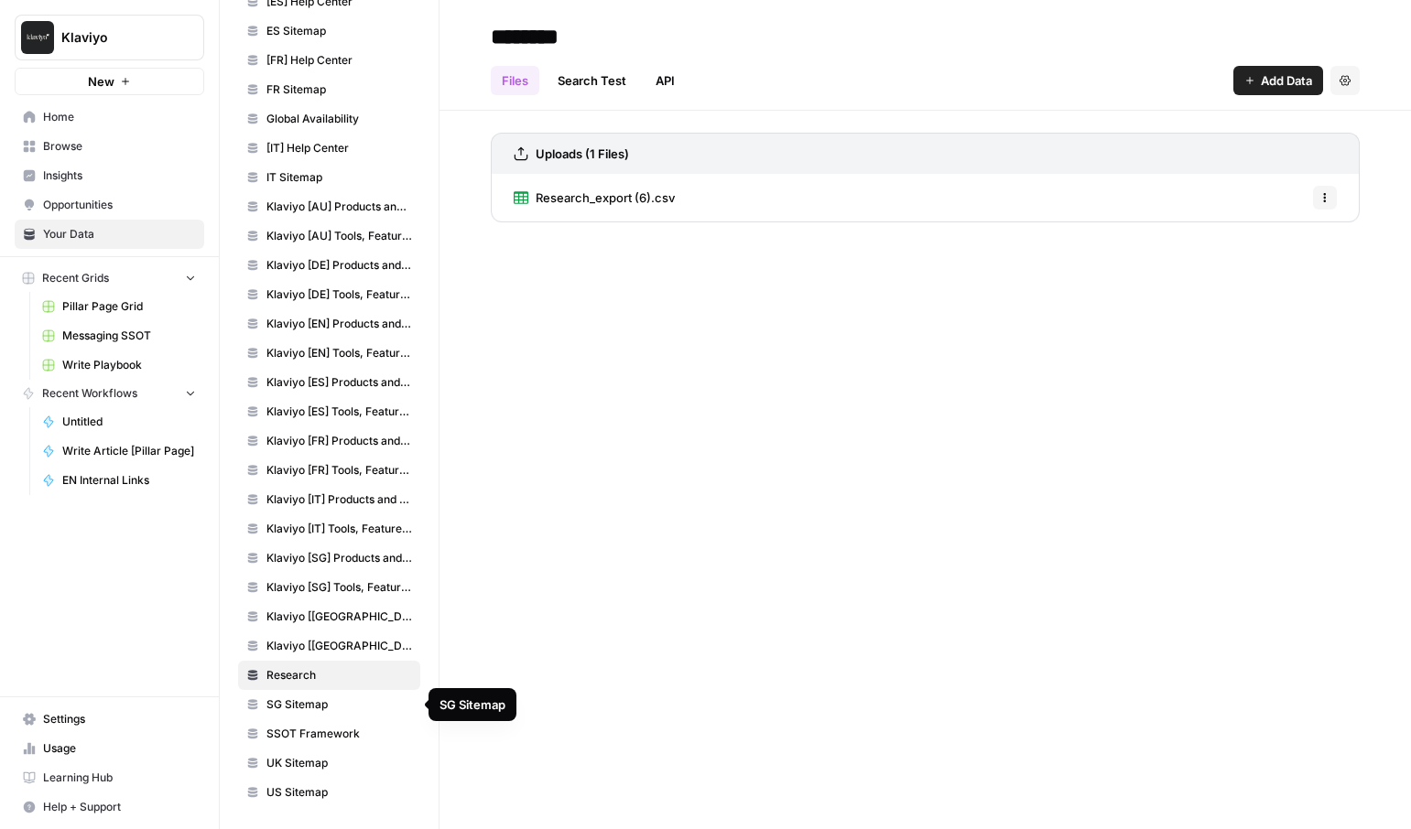
click at [302, 702] on span "SG Sitemap" at bounding box center [339, 705] width 146 height 16
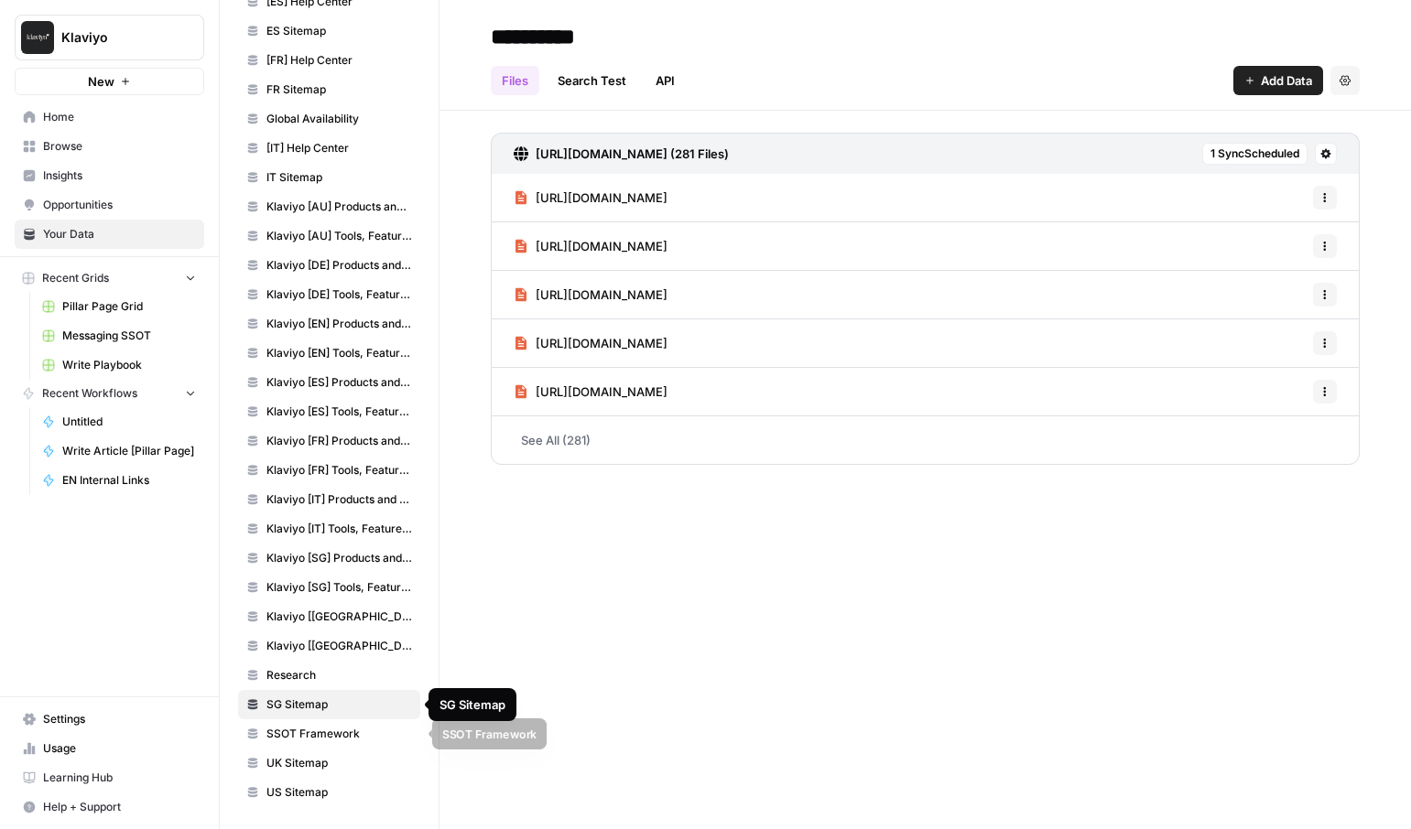
click at [294, 725] on link "SSOT Framework" at bounding box center [329, 733] width 182 height 29
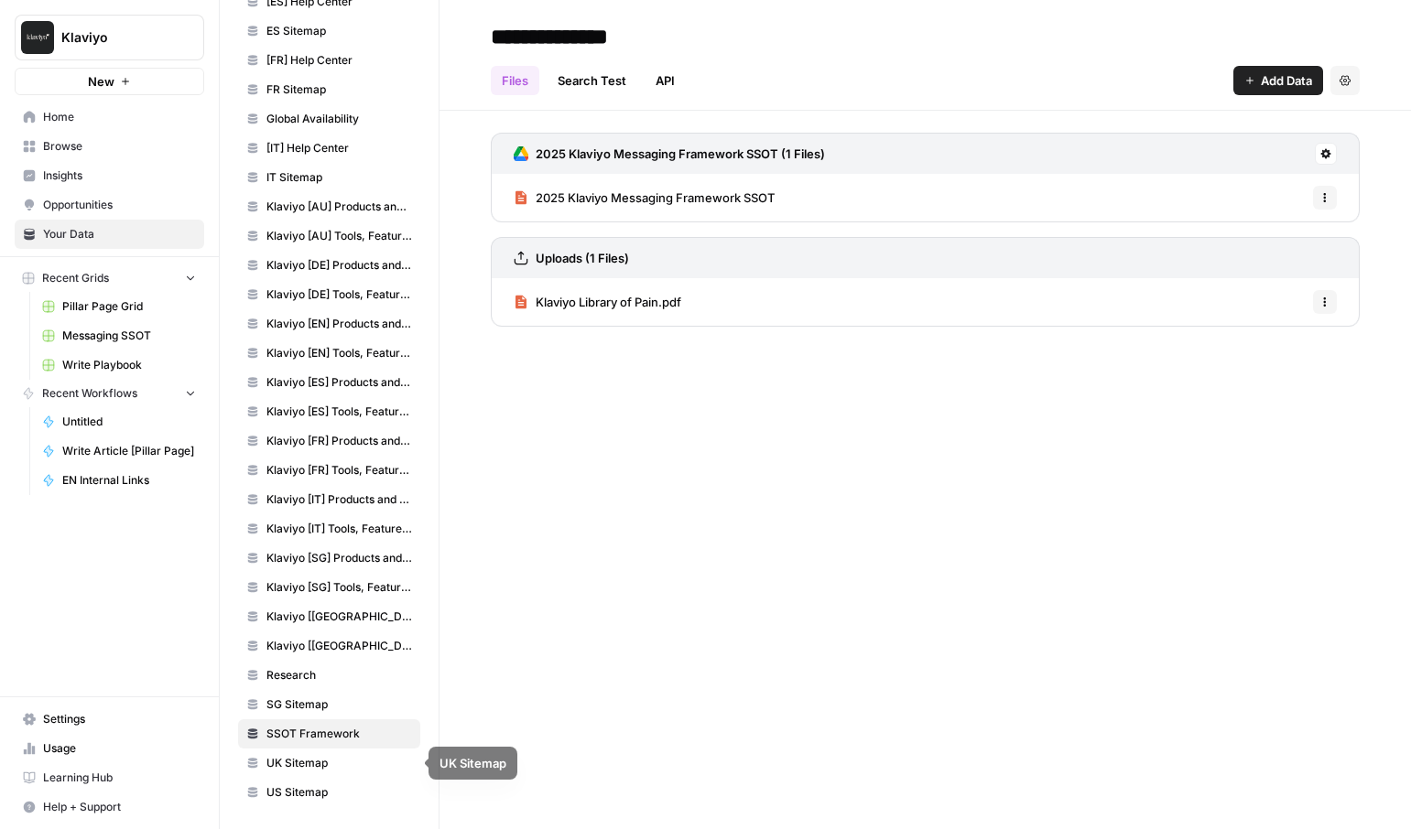
click at [296, 755] on span "UK Sitemap" at bounding box center [339, 763] width 146 height 16
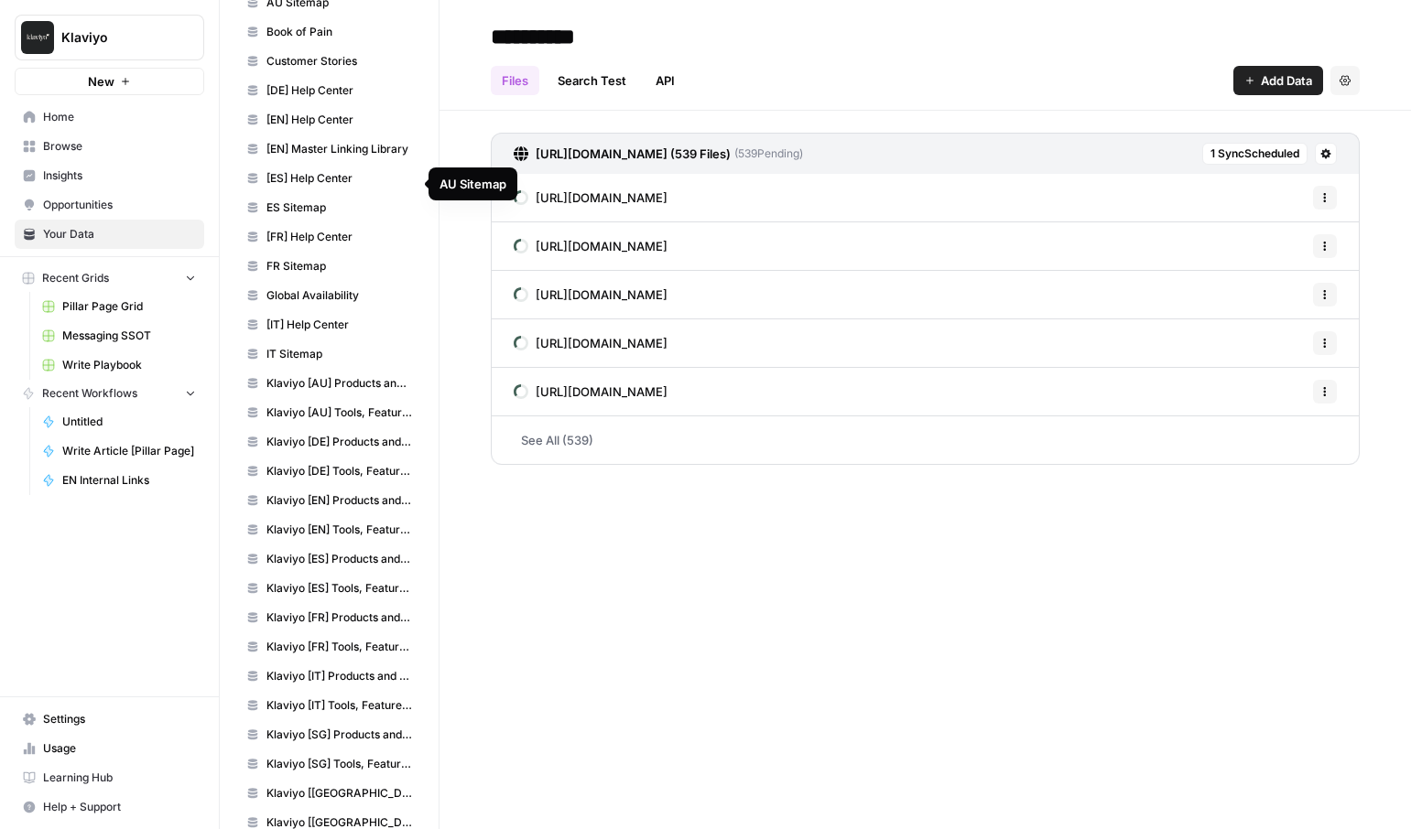
scroll to position [361, 0]
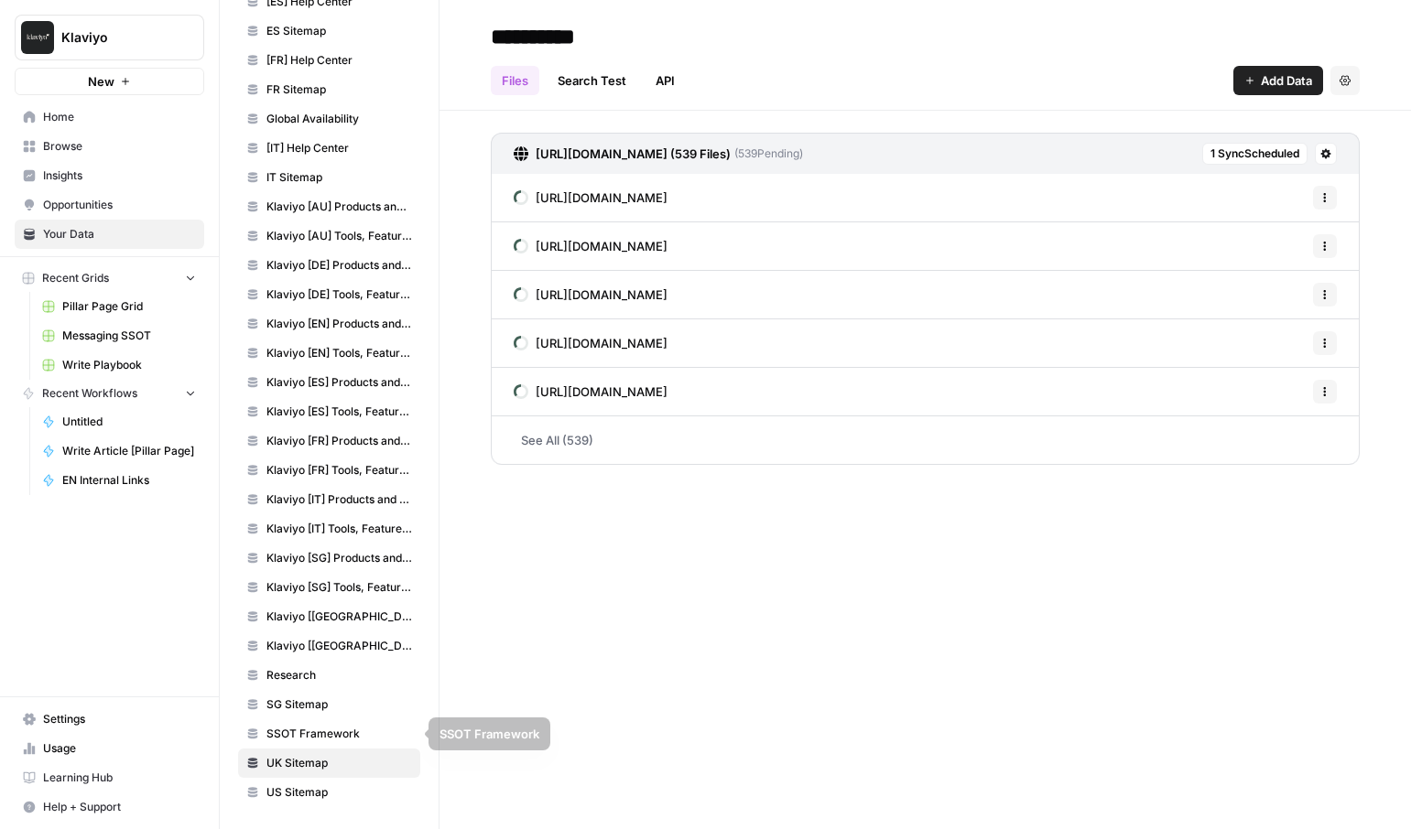
click at [289, 671] on span "Research" at bounding box center [339, 675] width 146 height 16
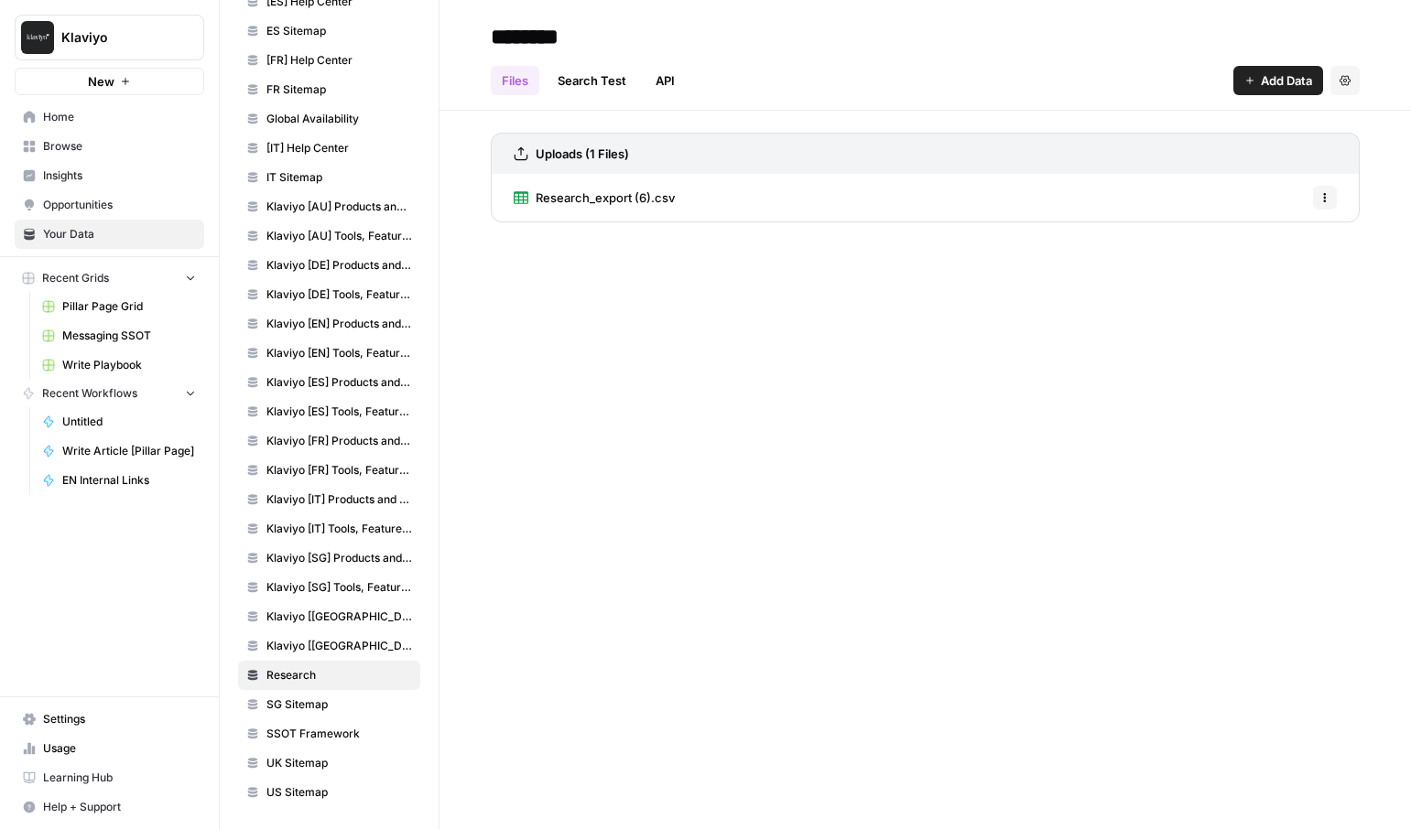
click at [629, 190] on span "Research_export (6).csv" at bounding box center [604, 198] width 139 height 18
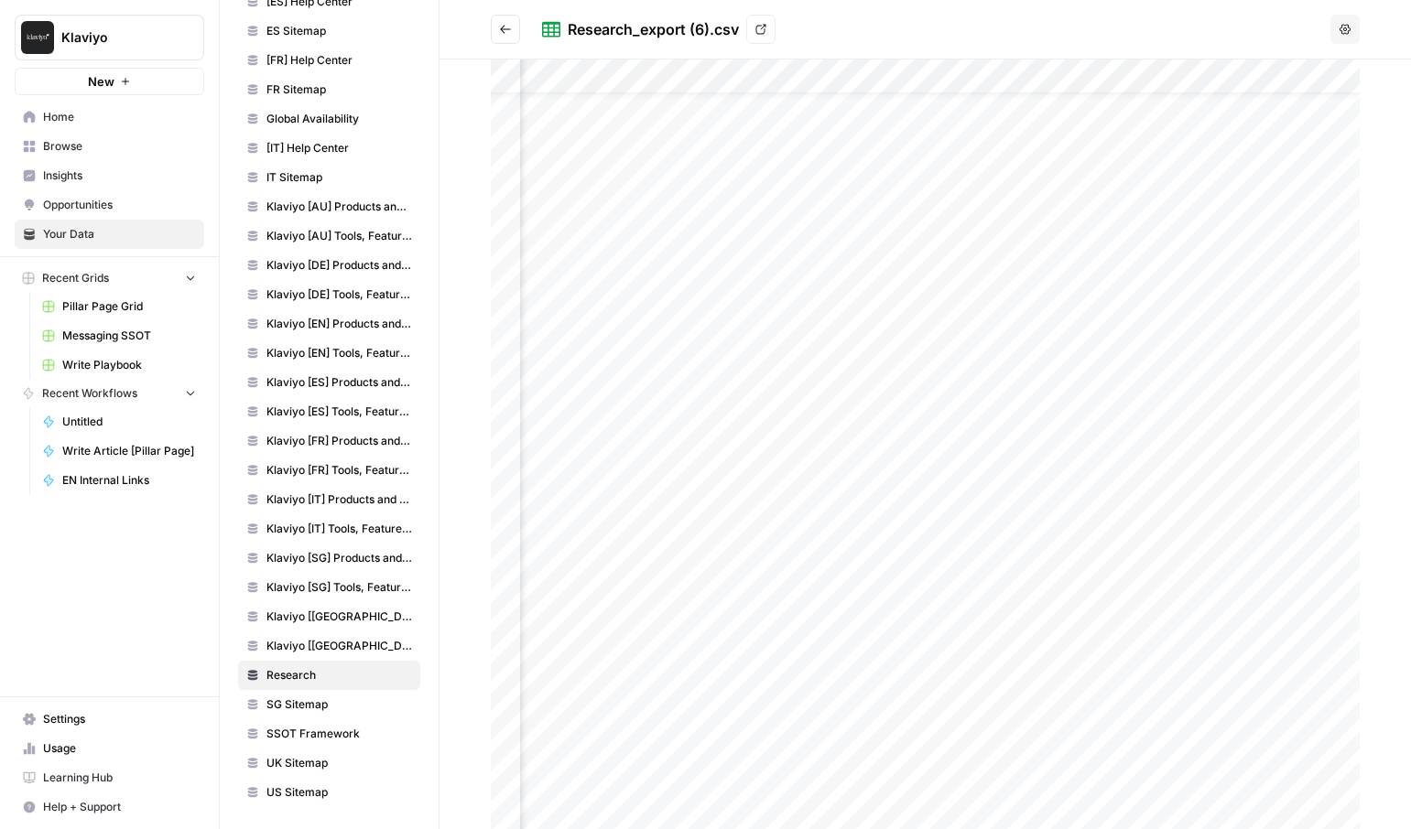
scroll to position [41, 491]
click at [495, 31] on button "Go back" at bounding box center [505, 29] width 29 height 29
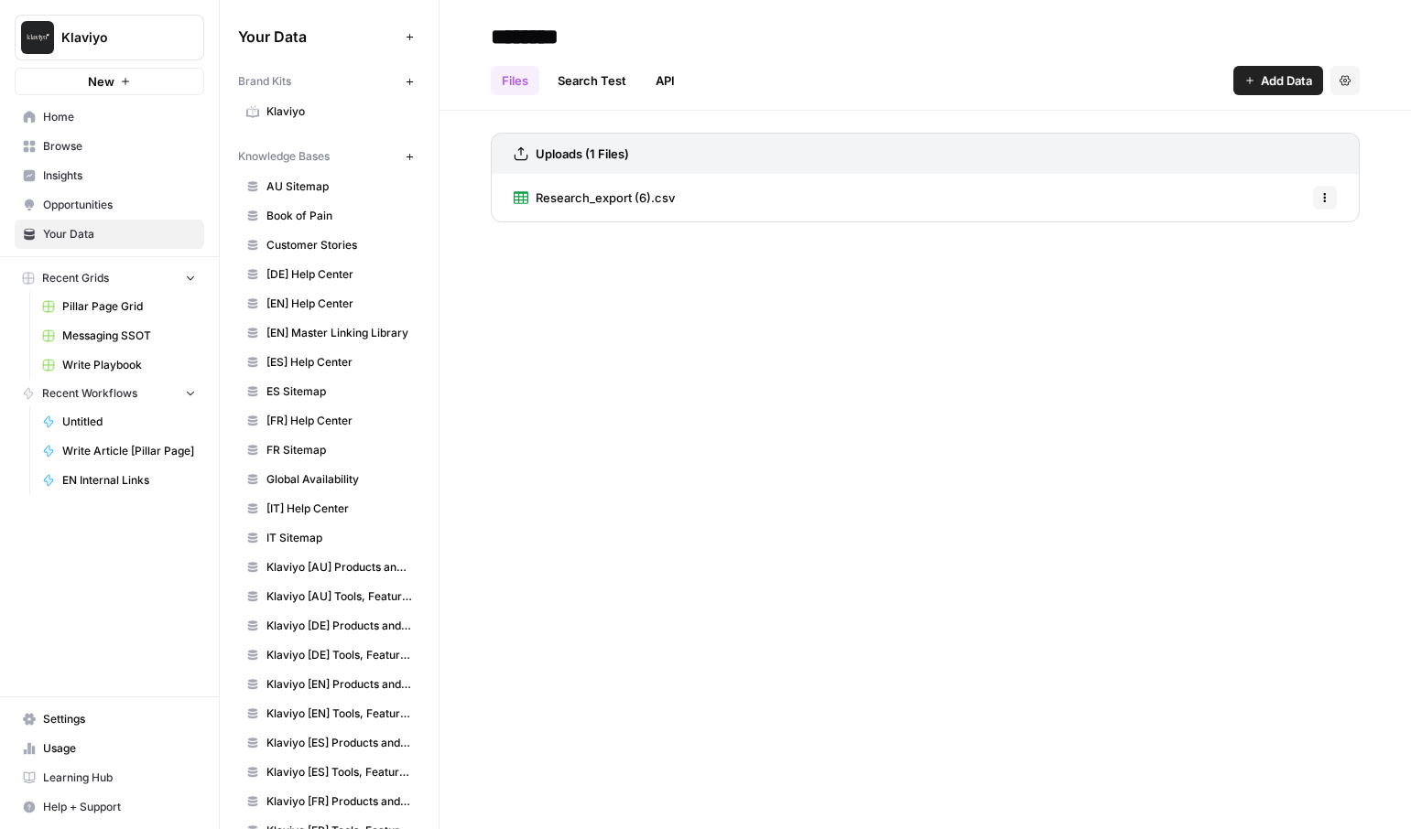
drag, startPoint x: 452, startPoint y: 607, endPoint x: 444, endPoint y: 600, distance: 10.4
click at [457, 606] on div "******** Files Search Test API Add Data Settings Uploads (1 Files) Research_exp…" at bounding box center [924, 414] width 971 height 829
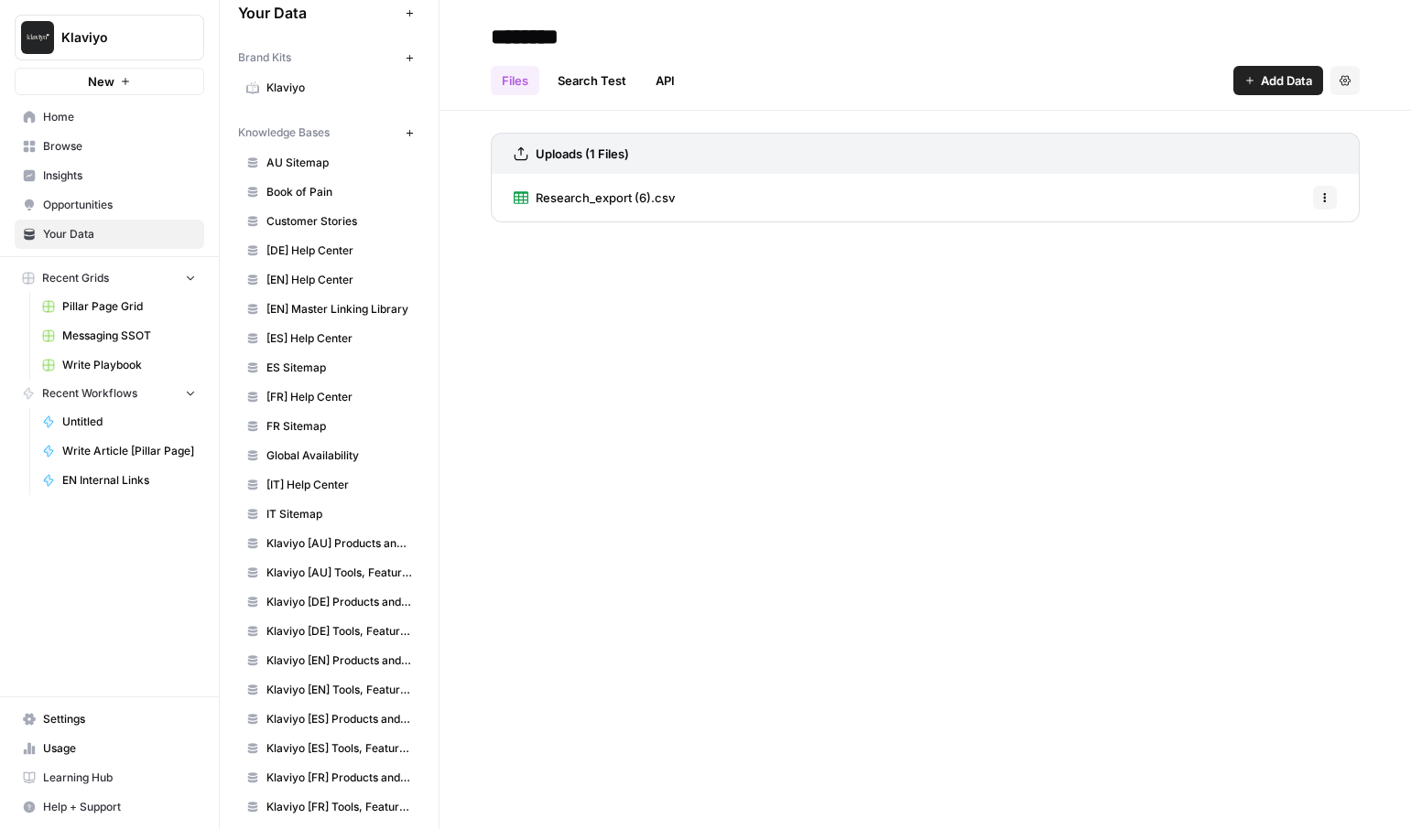
scroll to position [26, 0]
click at [612, 608] on div "******** Files Search Test API Add Data Settings Uploads (1 Files) Research_exp…" at bounding box center [924, 414] width 971 height 829
click at [278, 409] on link "[FR] Help Center" at bounding box center [329, 395] width 182 height 29
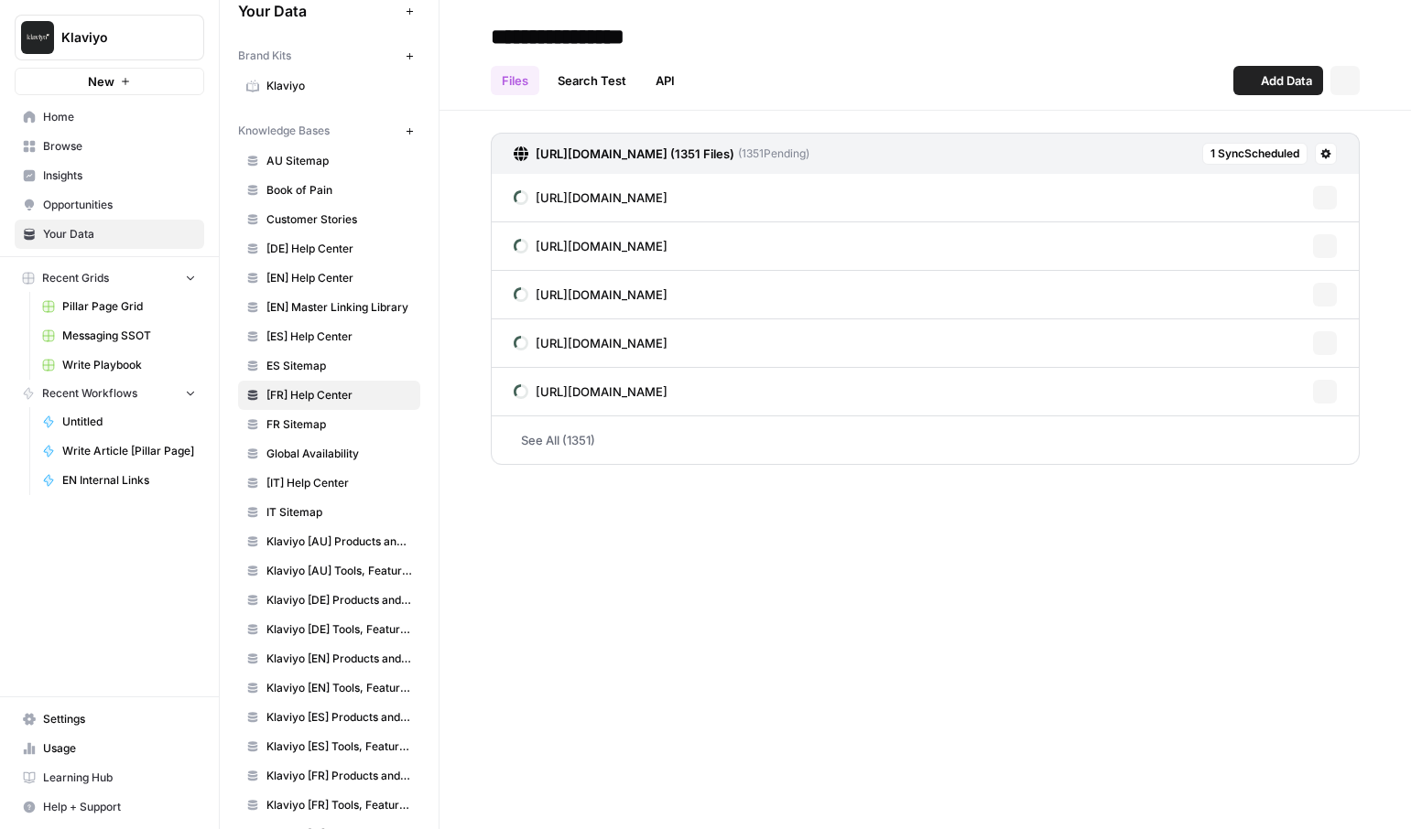
click at [283, 421] on span "FR Sitemap" at bounding box center [339, 424] width 146 height 16
